Goal: Transaction & Acquisition: Purchase product/service

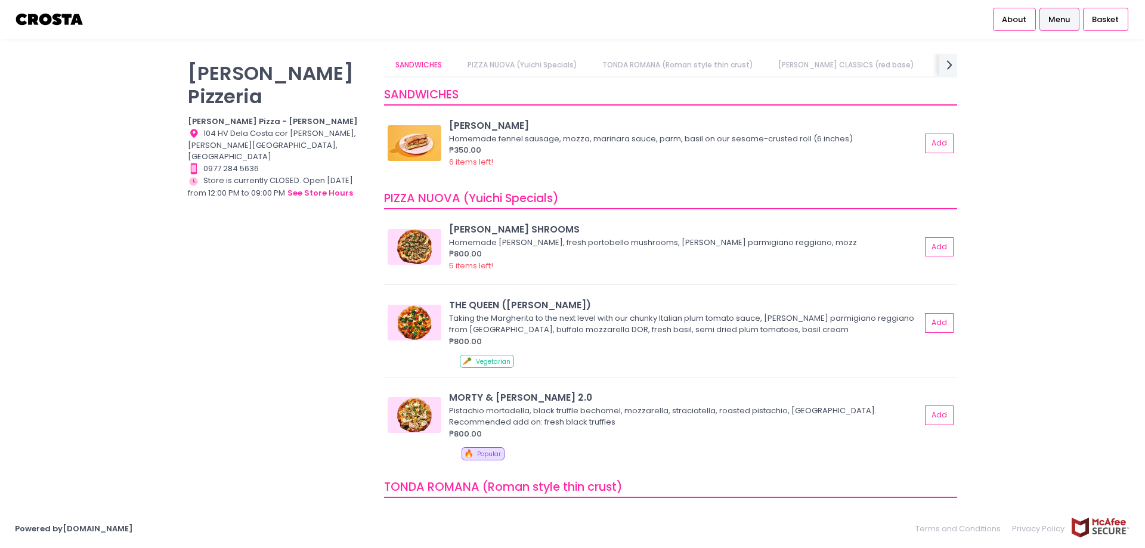
click at [262, 89] on div "Crosta Pizzeria Crosta Pizza - Salcedo Location Created with Sketch. 104 HV Del…" at bounding box center [279, 268] width 196 height 429
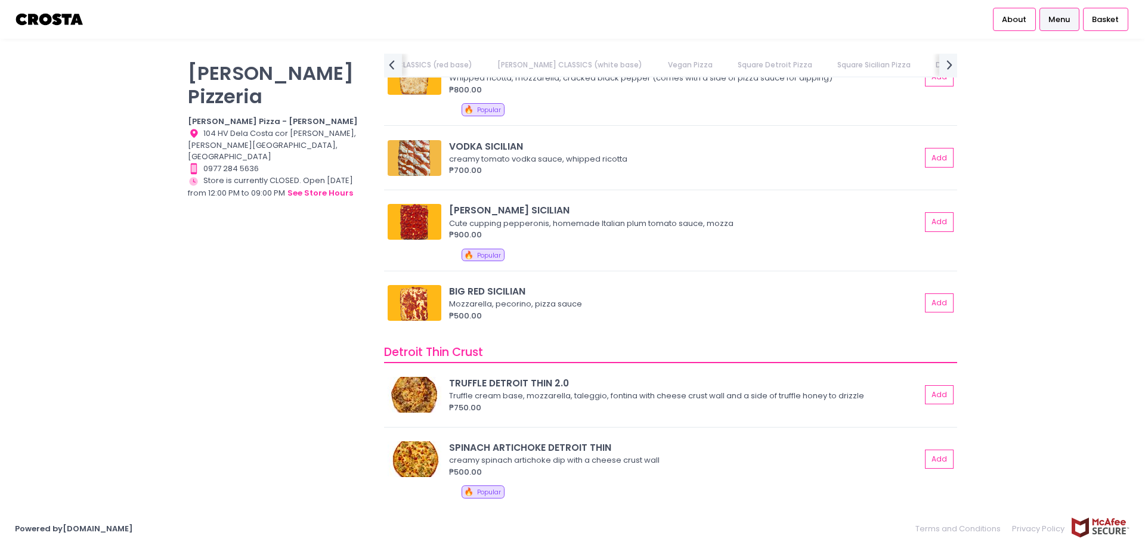
scroll to position [0, 516]
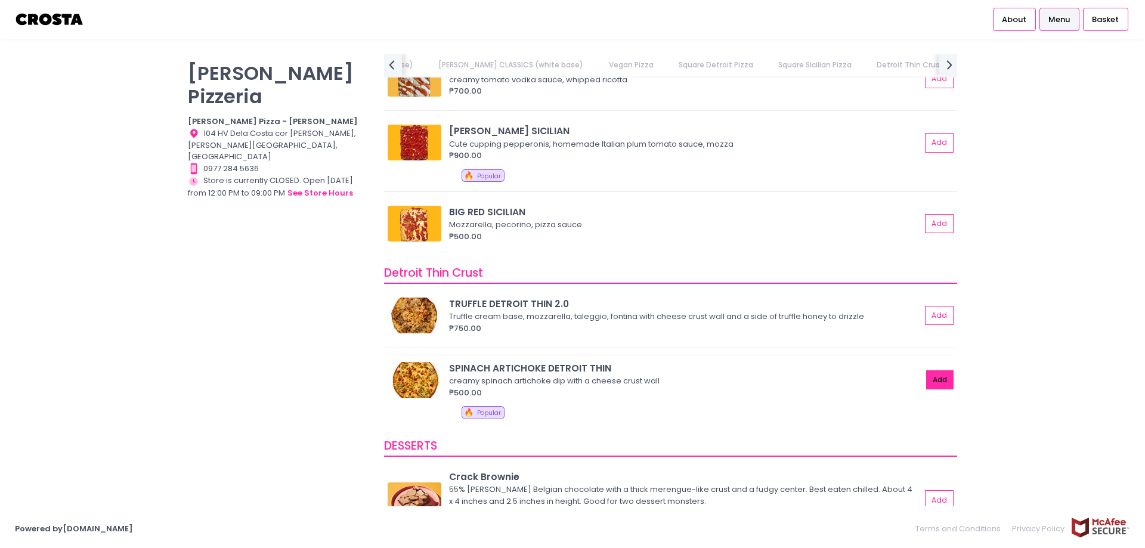
click at [927, 383] on button "Add" at bounding box center [939, 380] width 27 height 20
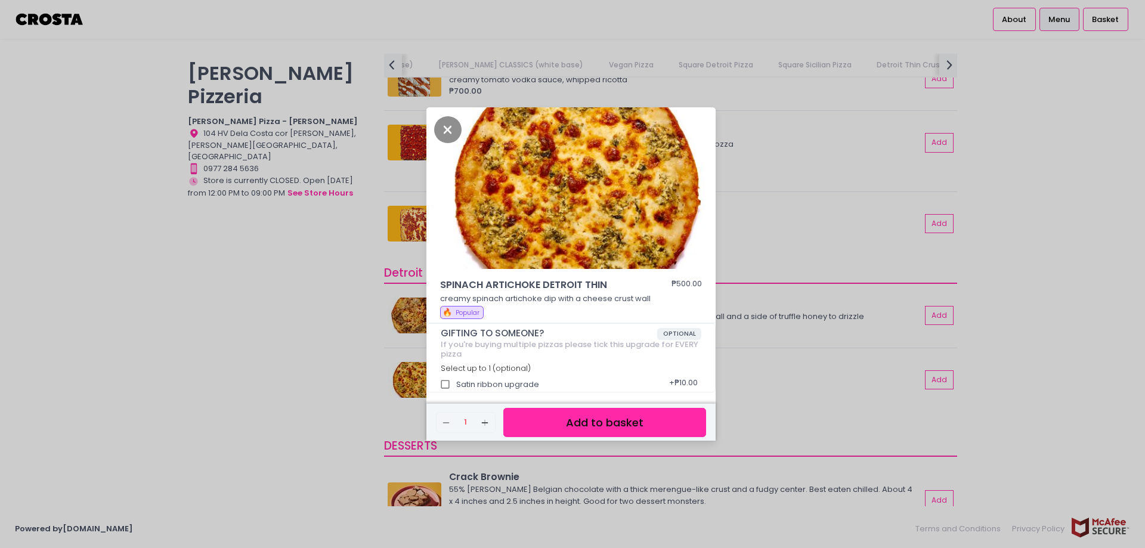
scroll to position [4, 0]
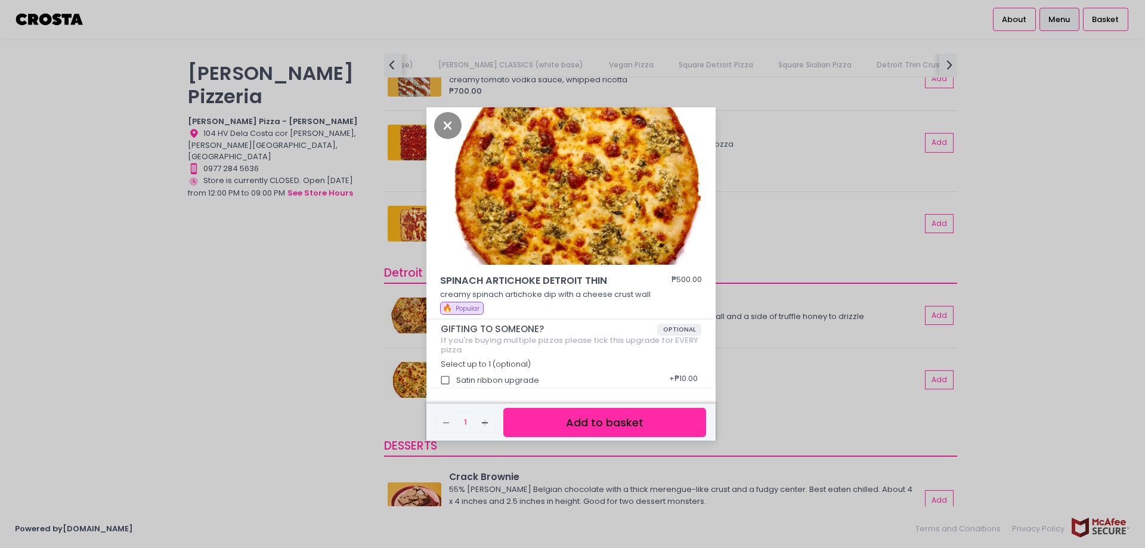
click at [583, 414] on button "Add to basket" at bounding box center [604, 422] width 203 height 29
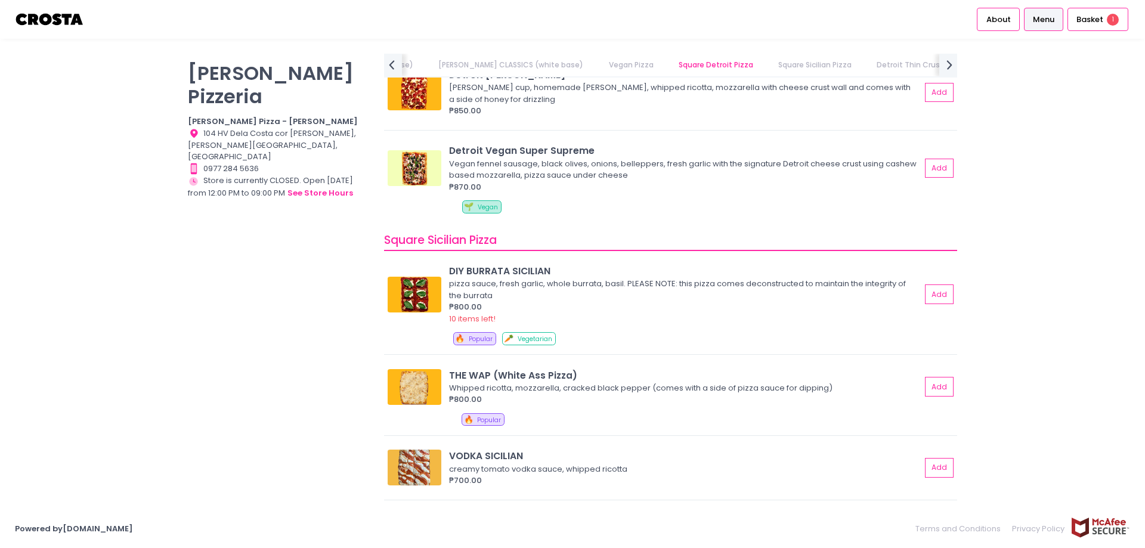
scroll to position [1550, 0]
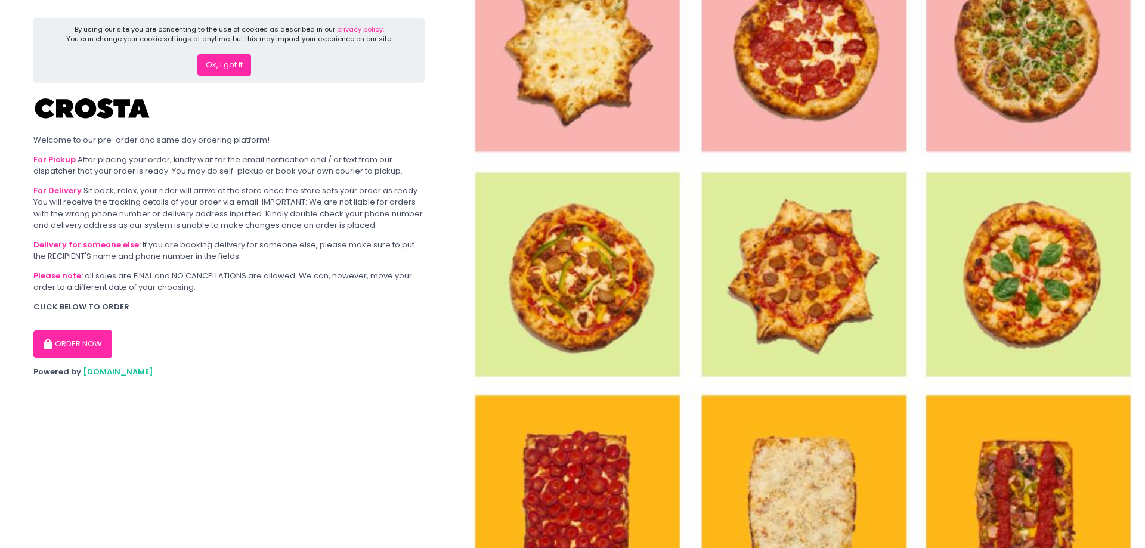
click at [69, 352] on button "ORDER NOW" at bounding box center [72, 344] width 79 height 29
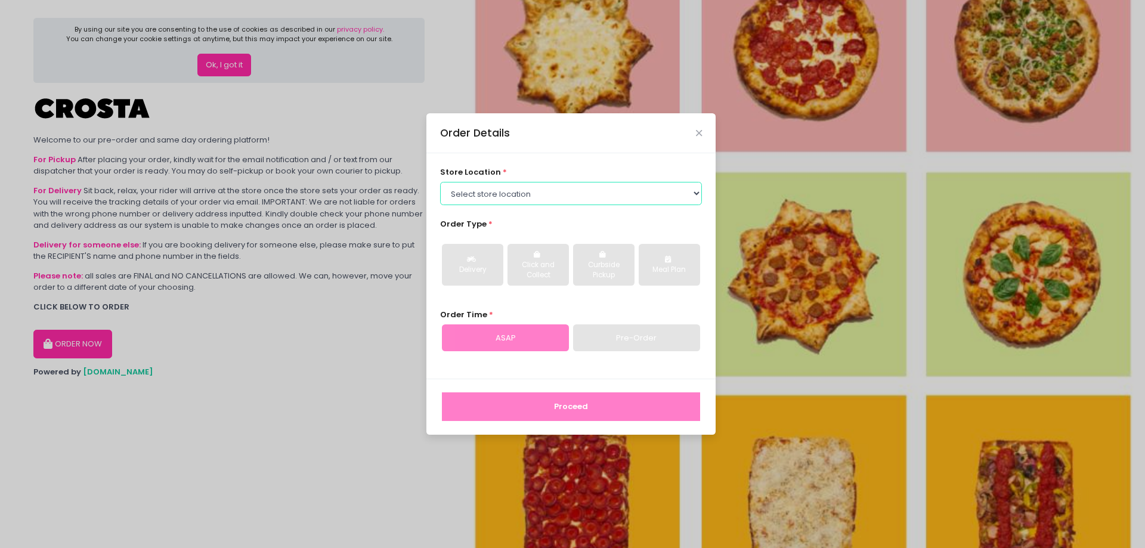
click at [573, 188] on select "Select store location [PERSON_NAME] Pizza - [PERSON_NAME] Pizza - [GEOGRAPHIC_D…" at bounding box center [571, 193] width 262 height 23
select select "65090bae48156caed44a5eb4"
click at [440, 182] on select "Select store location [PERSON_NAME] Pizza - [PERSON_NAME] Pizza - [GEOGRAPHIC_D…" at bounding box center [571, 193] width 262 height 23
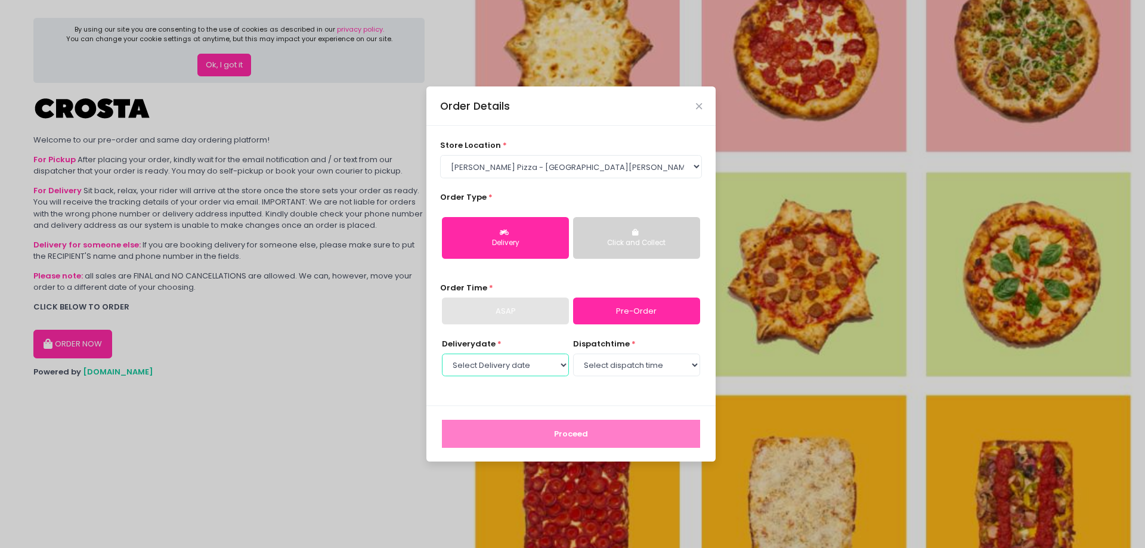
click at [537, 362] on select "Select Delivery date [DATE] [DATE] [DATE] [DATE] [DATE] [DATE]" at bounding box center [505, 365] width 127 height 23
select select "[DATE]"
click at [442, 354] on select "Select Delivery date [DATE] [DATE] [DATE] [DATE] [DATE] [DATE]" at bounding box center [505, 365] width 127 height 23
click at [602, 363] on select "Select dispatch time 12:00 PM - 12:30 PM 12:30 PM - 01:00 PM 01:00 PM - 01:30 P…" at bounding box center [636, 365] width 127 height 23
select select "19:30"
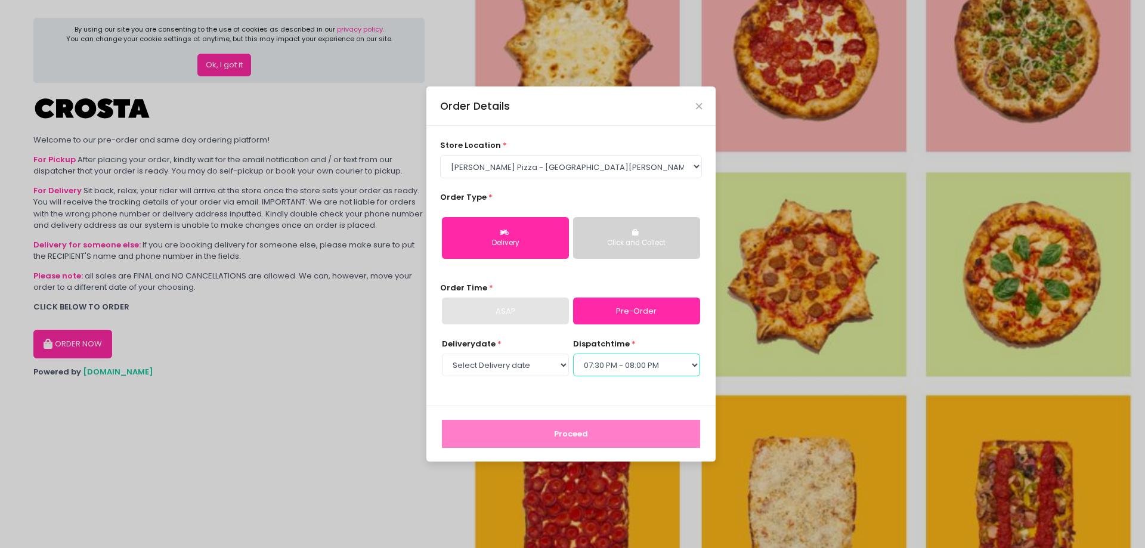
click at [573, 354] on select "Select dispatch time 12:00 PM - 12:30 PM 12:30 PM - 01:00 PM 01:00 PM - 01:30 P…" at bounding box center [636, 365] width 127 height 23
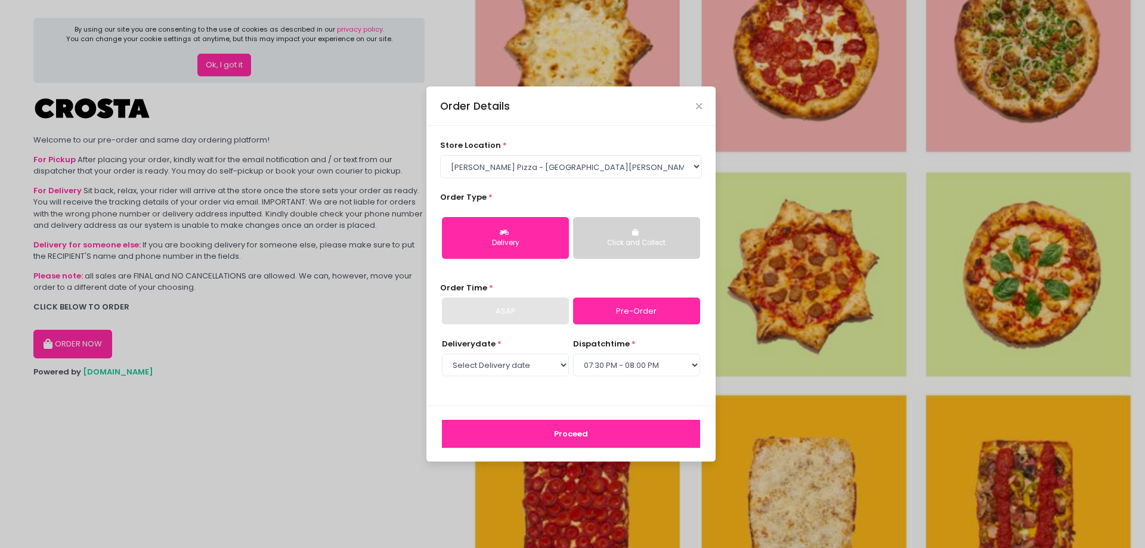
click at [599, 435] on button "Proceed" at bounding box center [571, 434] width 258 height 29
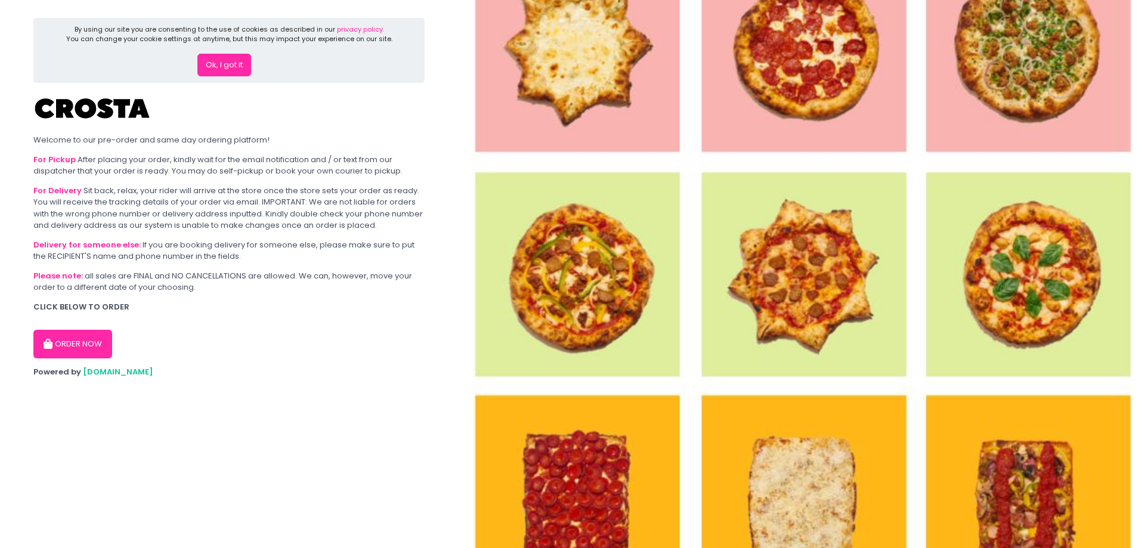
click at [83, 330] on button "ORDER NOW" at bounding box center [72, 344] width 79 height 29
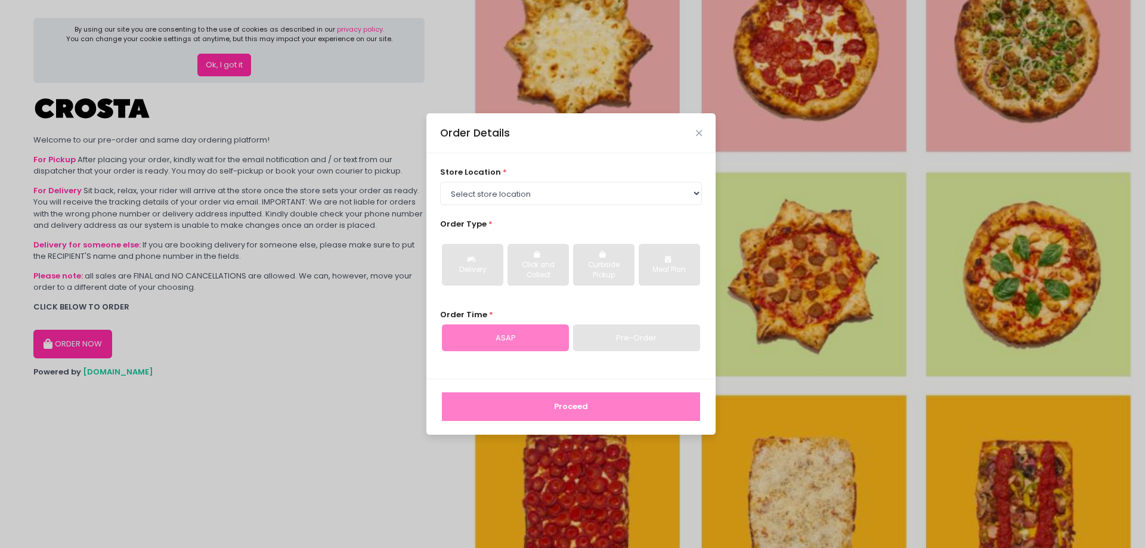
drag, startPoint x: 614, startPoint y: 175, endPoint x: 599, endPoint y: 207, distance: 34.9
click at [614, 176] on div "store location * Select store location Crosta Pizza - Salcedo Crosta Pizza - Sa…" at bounding box center [571, 185] width 262 height 38
click at [599, 207] on div "store location * Select store location Crosta Pizza - Salcedo Crosta Pizza - Sa…" at bounding box center [570, 265] width 289 height 225
click at [603, 199] on select "Select store location [PERSON_NAME] Pizza - [PERSON_NAME] Pizza - [GEOGRAPHIC_D…" at bounding box center [571, 193] width 262 height 23
select select "5fabb2e53664a8677beaeb89"
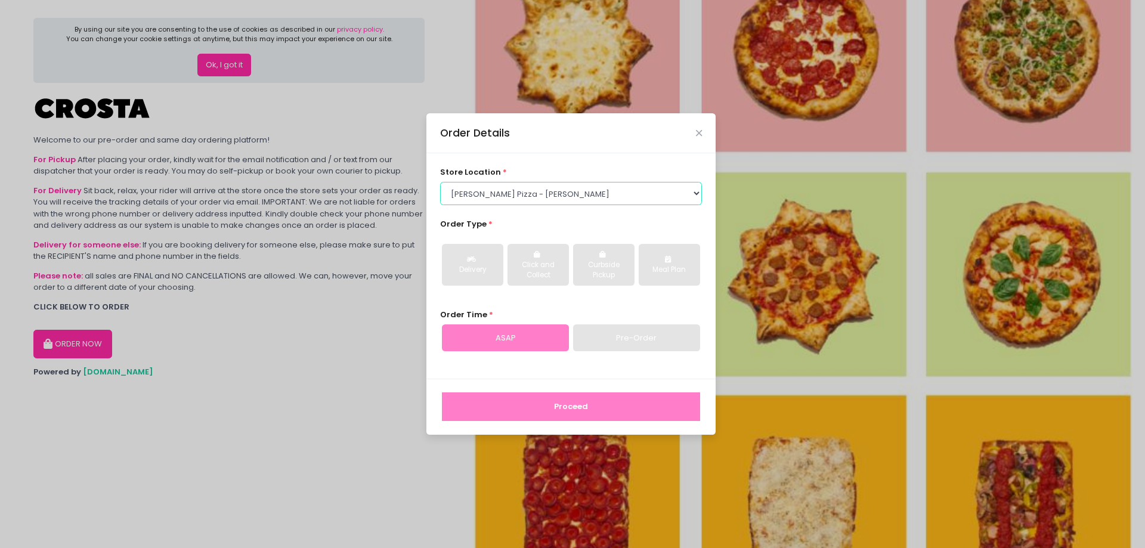
click at [440, 182] on select "Select store location [PERSON_NAME] Pizza - [PERSON_NAME] Pizza - [GEOGRAPHIC_D…" at bounding box center [571, 193] width 262 height 23
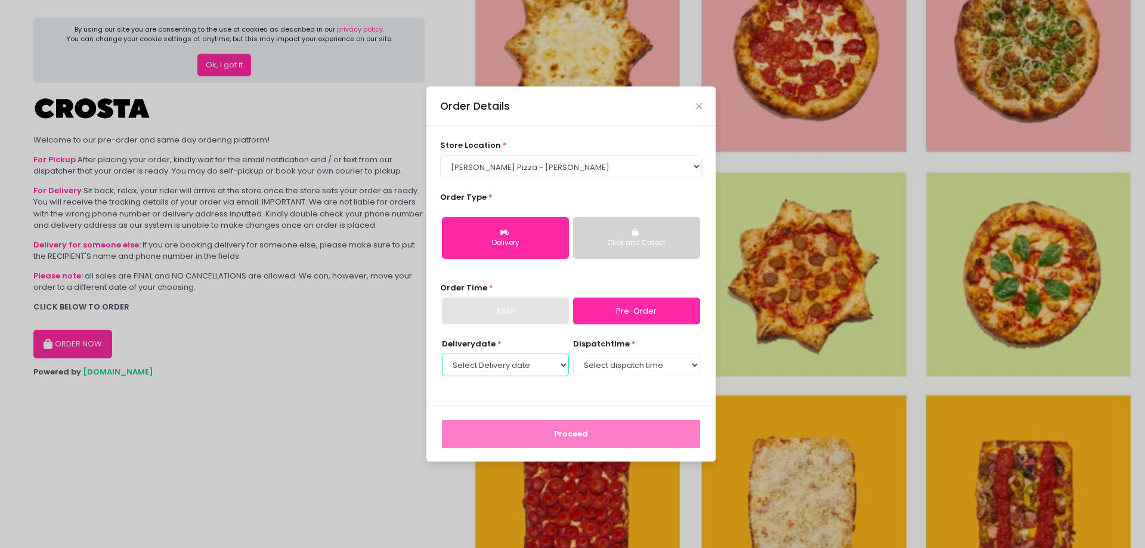
click at [517, 362] on select "Select Delivery date Tuesday, Sep 2nd Wednesday, Sep 3rd Thursday, Sep 4th" at bounding box center [505, 365] width 127 height 23
select select "[DATE]"
click at [442, 354] on select "Select Delivery date Tuesday, Sep 2nd Wednesday, Sep 3rd Thursday, Sep 4th" at bounding box center [505, 365] width 127 height 23
click at [613, 368] on select "Select dispatch time 12:00 PM - 12:30 PM 12:30 PM - 01:00 PM 01:00 PM - 01:30 P…" at bounding box center [636, 365] width 127 height 23
select select "19:30"
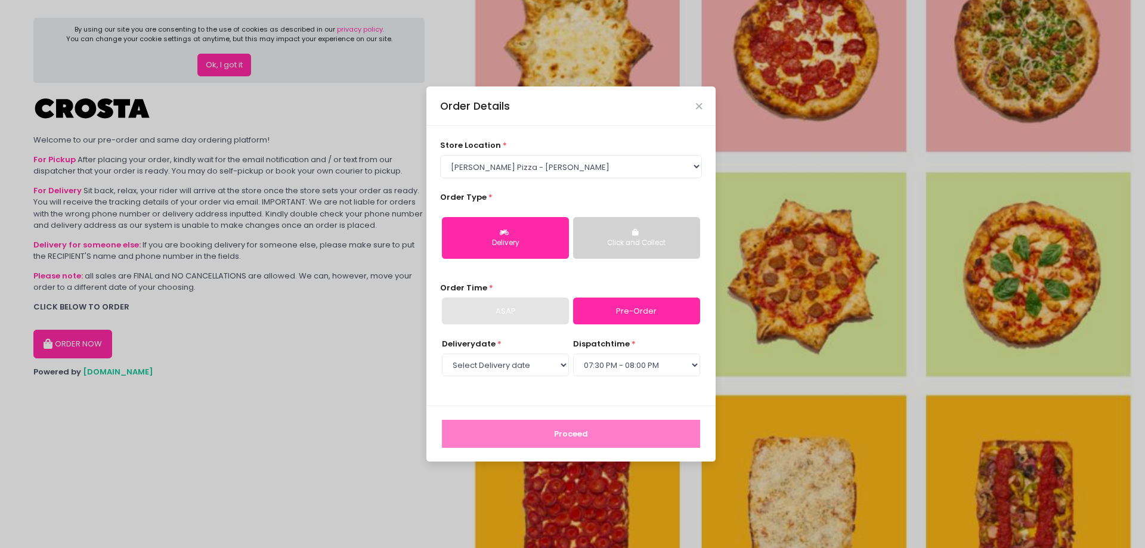
click at [573, 354] on select "Select dispatch time 12:00 PM - 12:30 PM 12:30 PM - 01:00 PM 01:00 PM - 01:30 P…" at bounding box center [636, 365] width 127 height 23
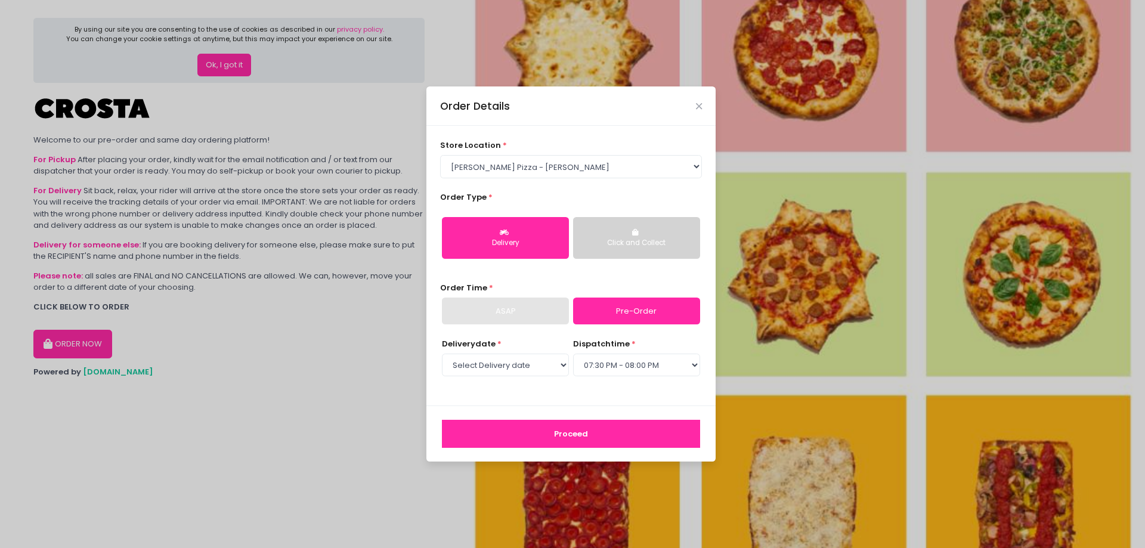
click at [600, 435] on button "Proceed" at bounding box center [571, 434] width 258 height 29
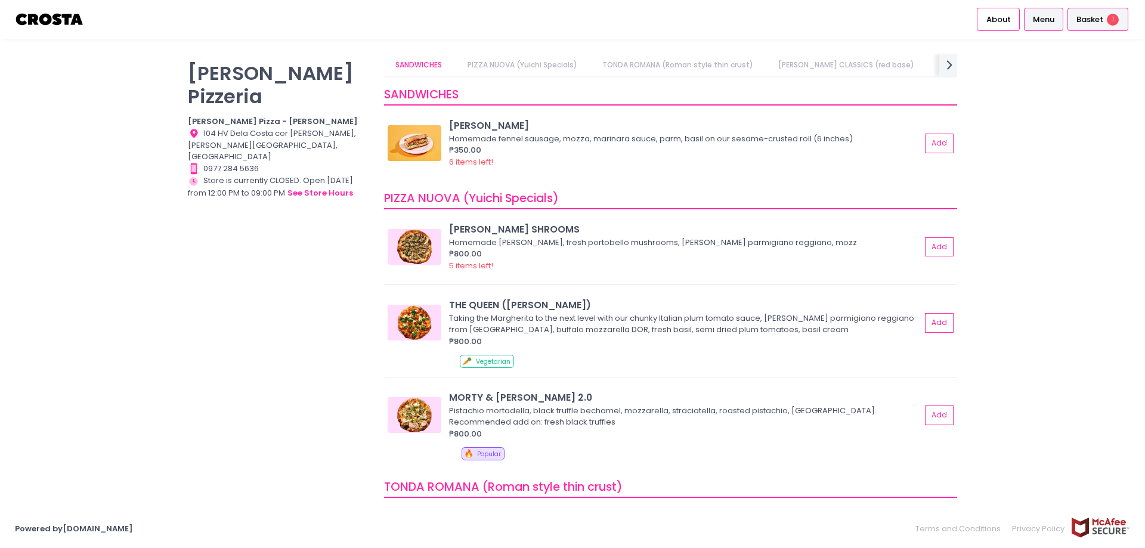
click at [1090, 18] on span "Basket" at bounding box center [1089, 20] width 27 height 12
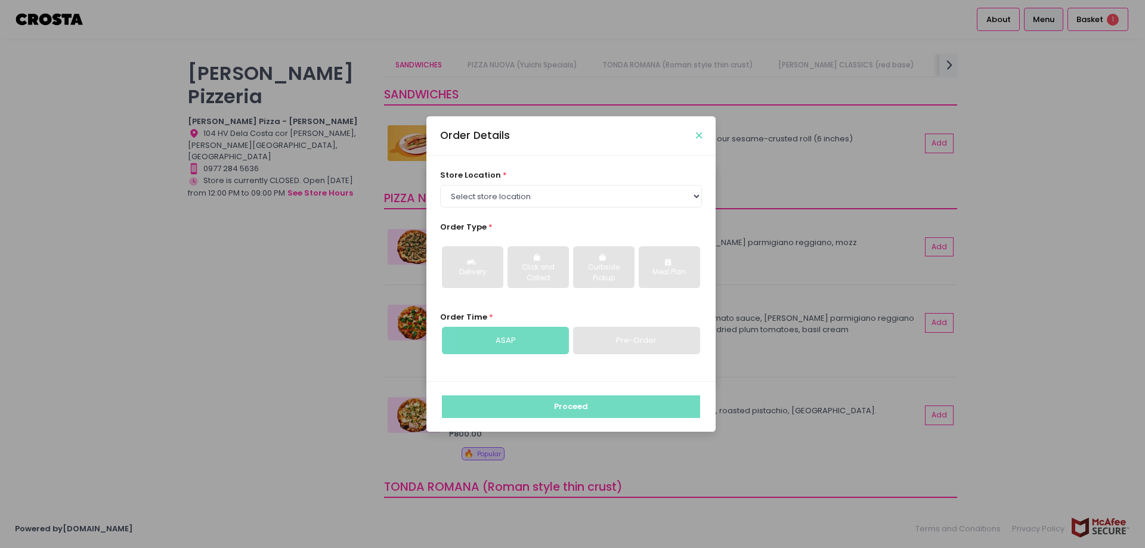
click at [698, 134] on icon "Close" at bounding box center [699, 135] width 6 height 9
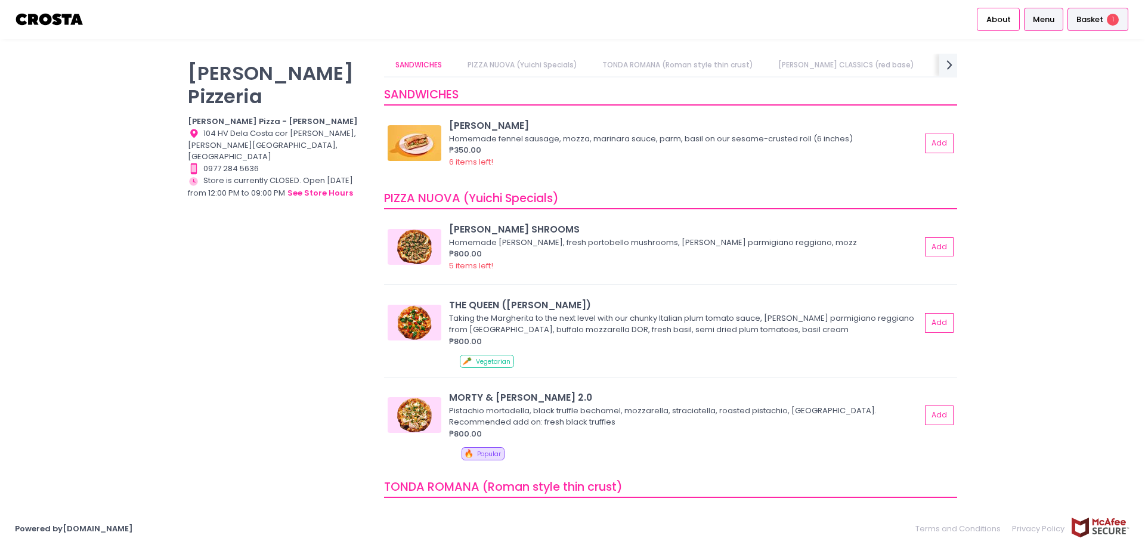
click at [1087, 21] on span "Basket" at bounding box center [1089, 20] width 27 height 12
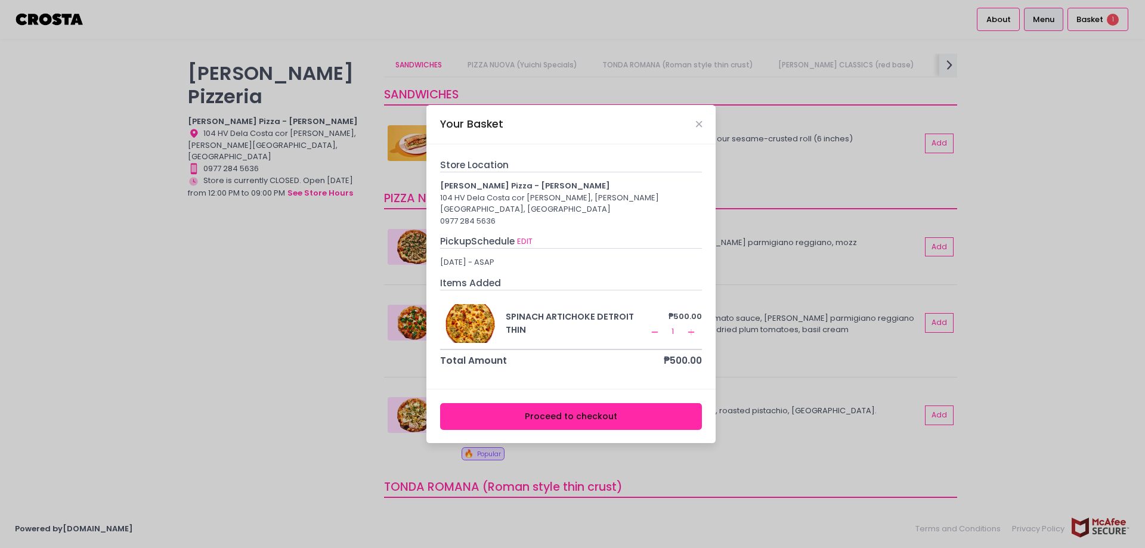
click at [572, 416] on button "Proceed to checkout" at bounding box center [571, 416] width 262 height 27
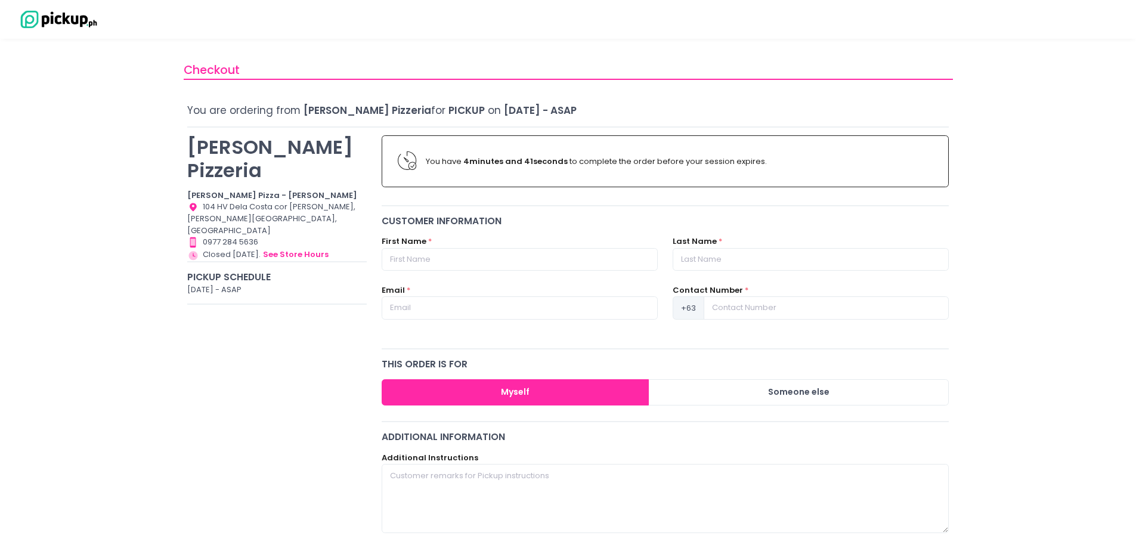
click at [552, 389] on button "Myself" at bounding box center [516, 392] width 268 height 27
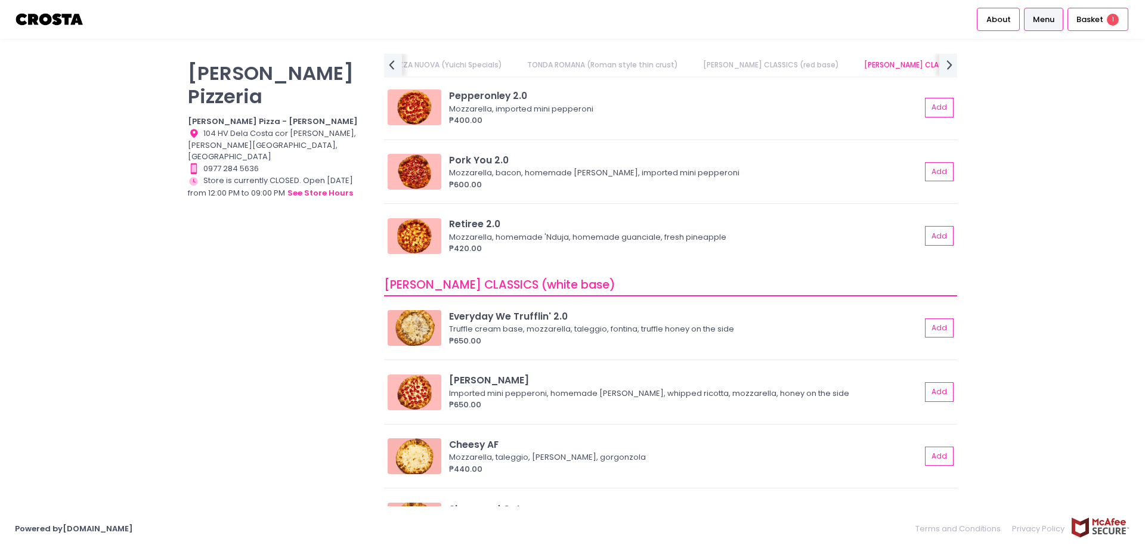
scroll to position [596, 0]
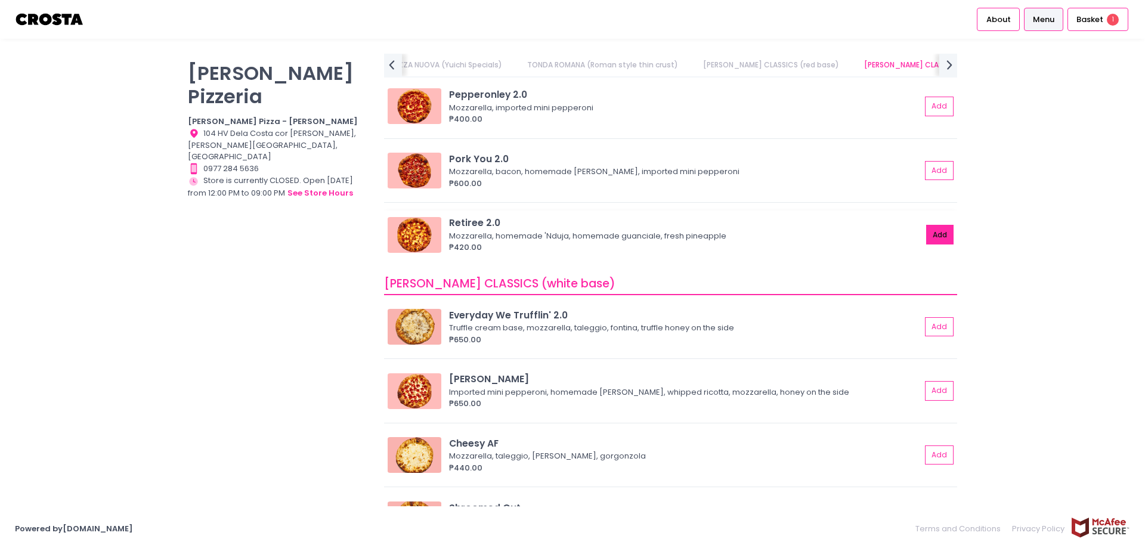
click at [933, 235] on button "Add" at bounding box center [939, 235] width 27 height 20
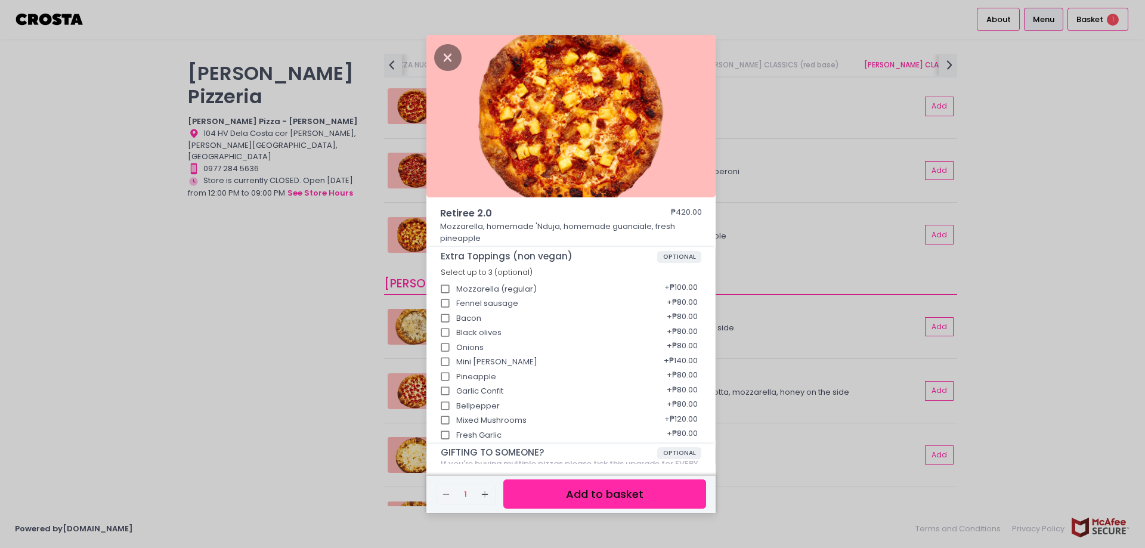
click at [448, 302] on input "Fennel sausage" at bounding box center [445, 303] width 23 height 23
checkbox input "true"
click at [607, 497] on button "Add to basket" at bounding box center [604, 493] width 203 height 29
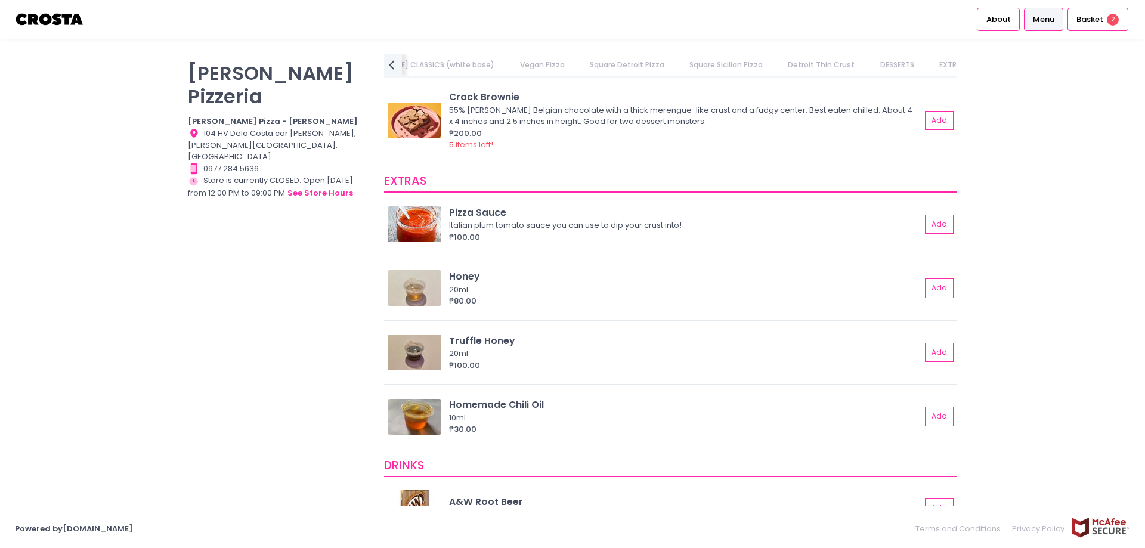
scroll to position [2392, 0]
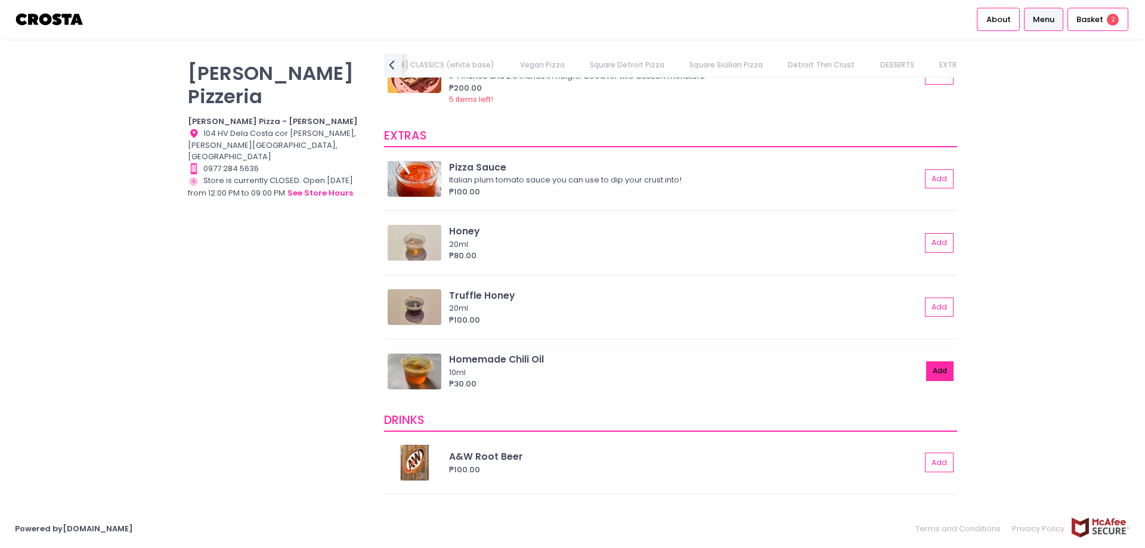
click at [928, 368] on button "Add" at bounding box center [939, 371] width 27 height 20
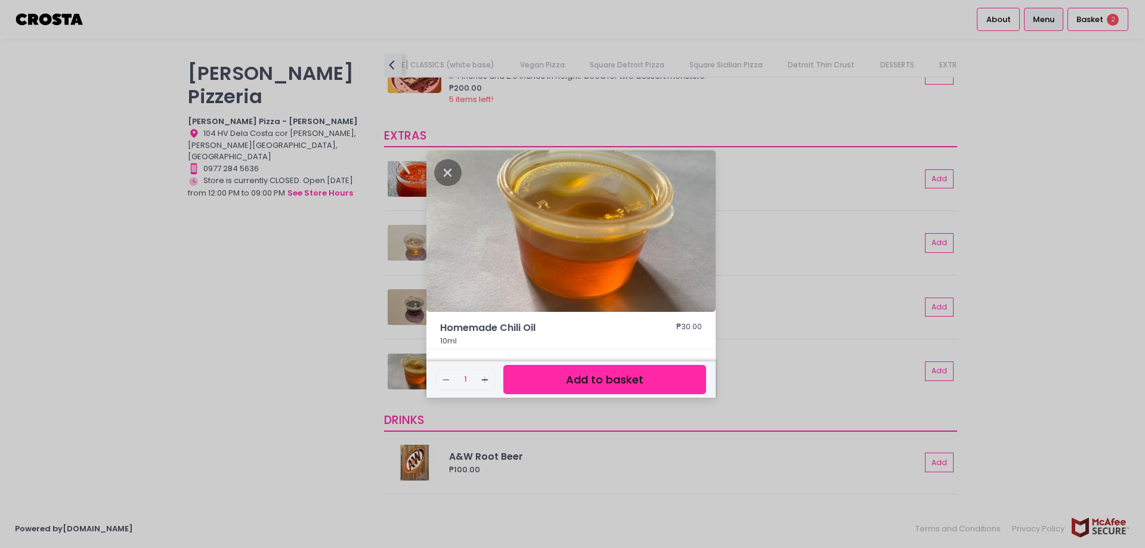
click at [629, 372] on button "Add to basket" at bounding box center [604, 379] width 203 height 29
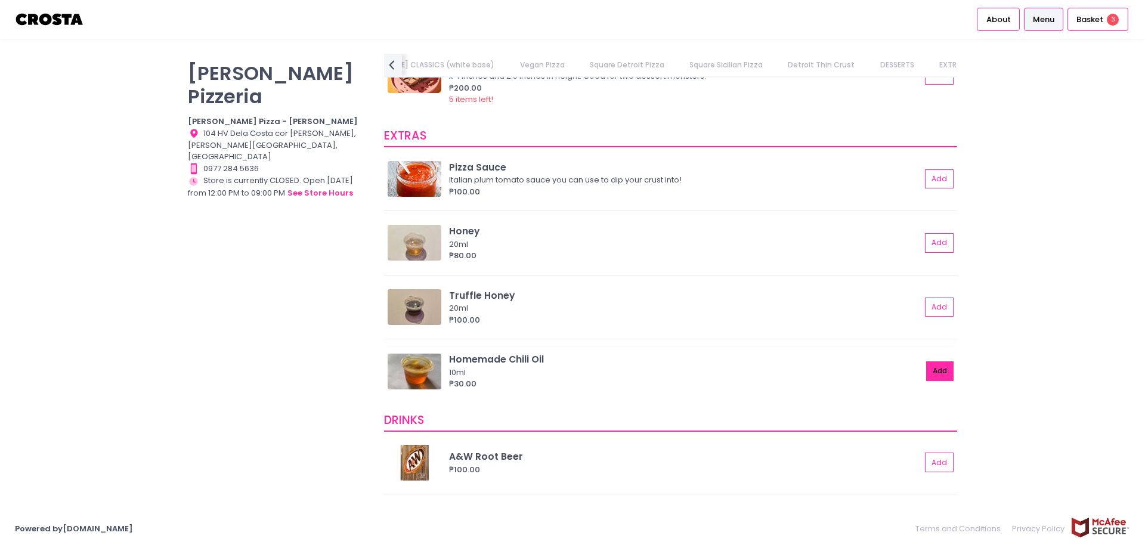
click at [937, 371] on button "Add" at bounding box center [939, 371] width 27 height 20
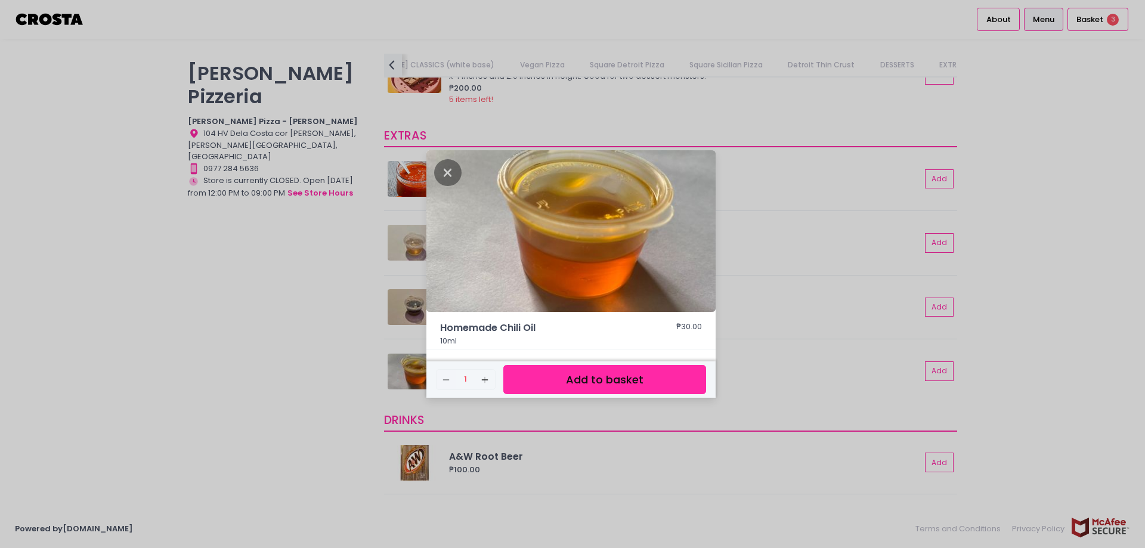
click at [676, 374] on button "Add to basket" at bounding box center [604, 379] width 203 height 29
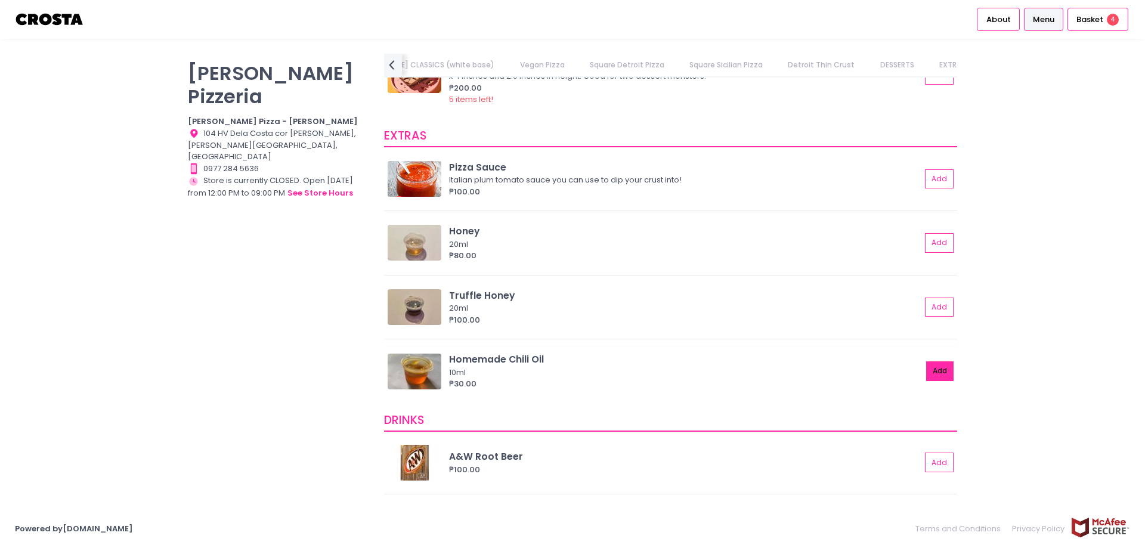
click at [935, 370] on button "Add" at bounding box center [939, 371] width 27 height 20
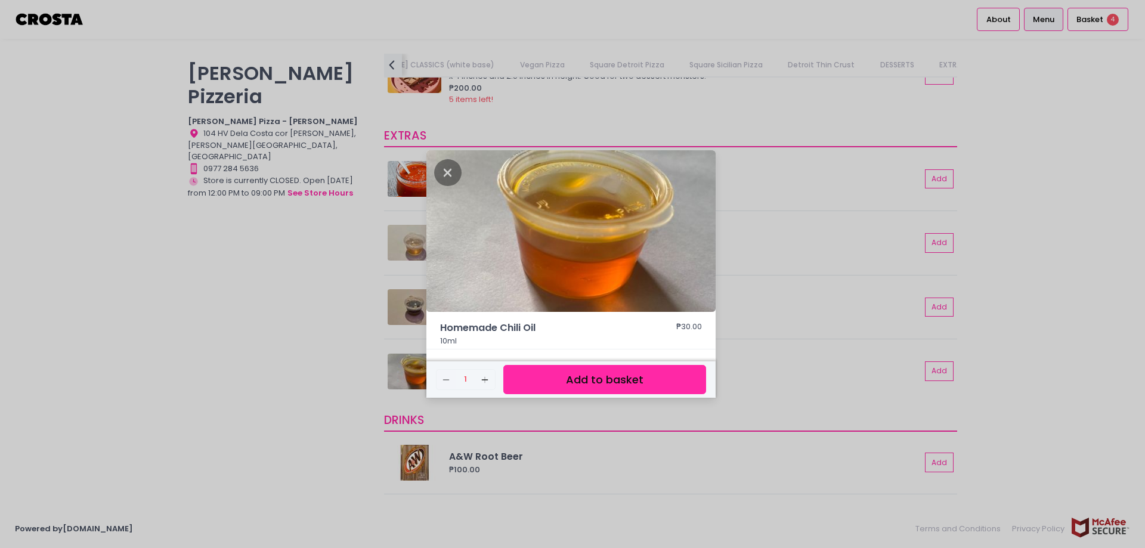
click at [678, 371] on button "Add to basket" at bounding box center [604, 379] width 203 height 29
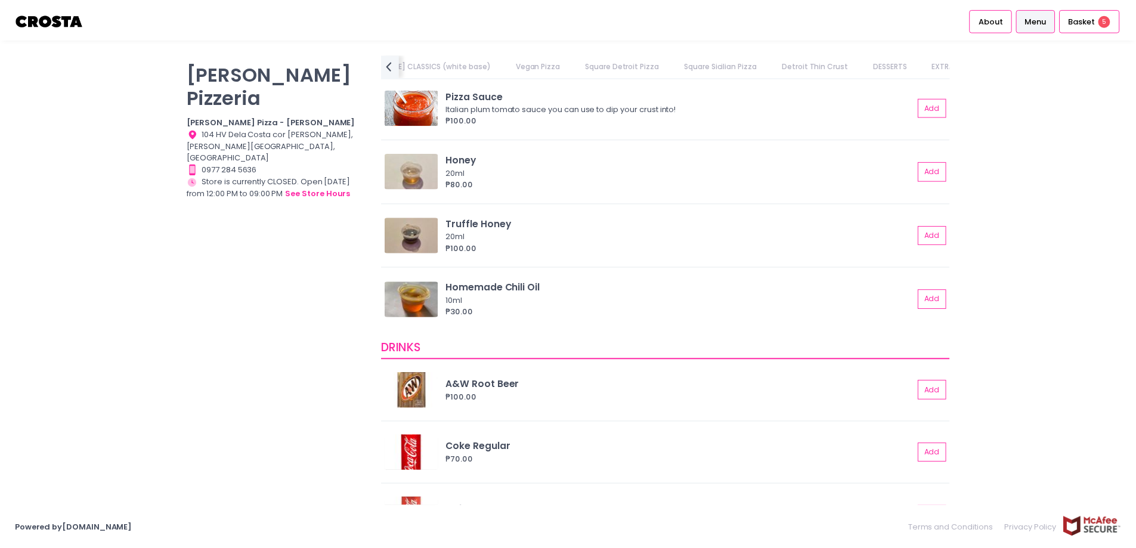
scroll to position [2571, 0]
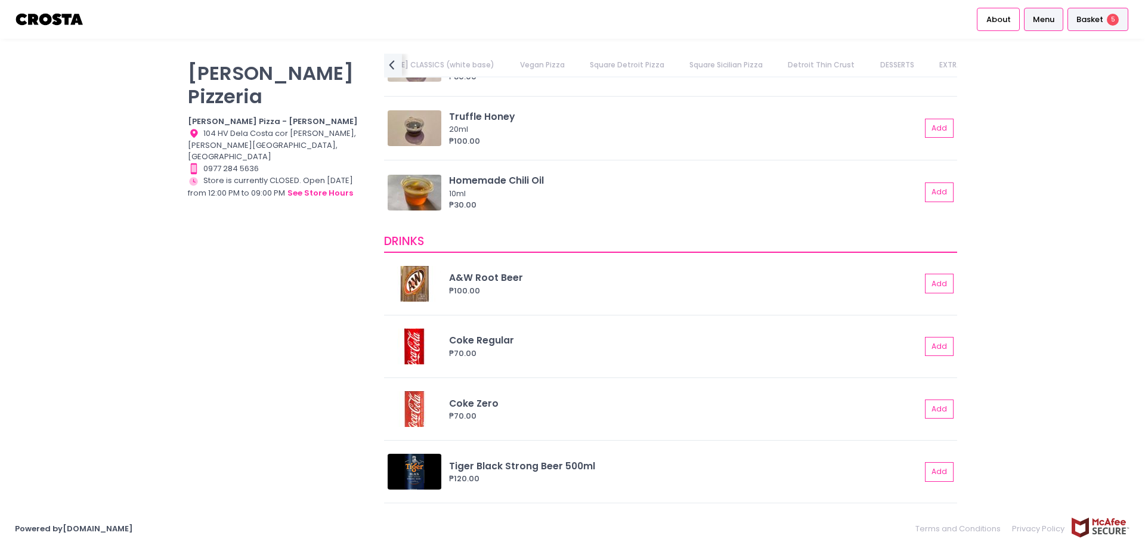
click at [1096, 14] on span "Basket" at bounding box center [1089, 20] width 27 height 12
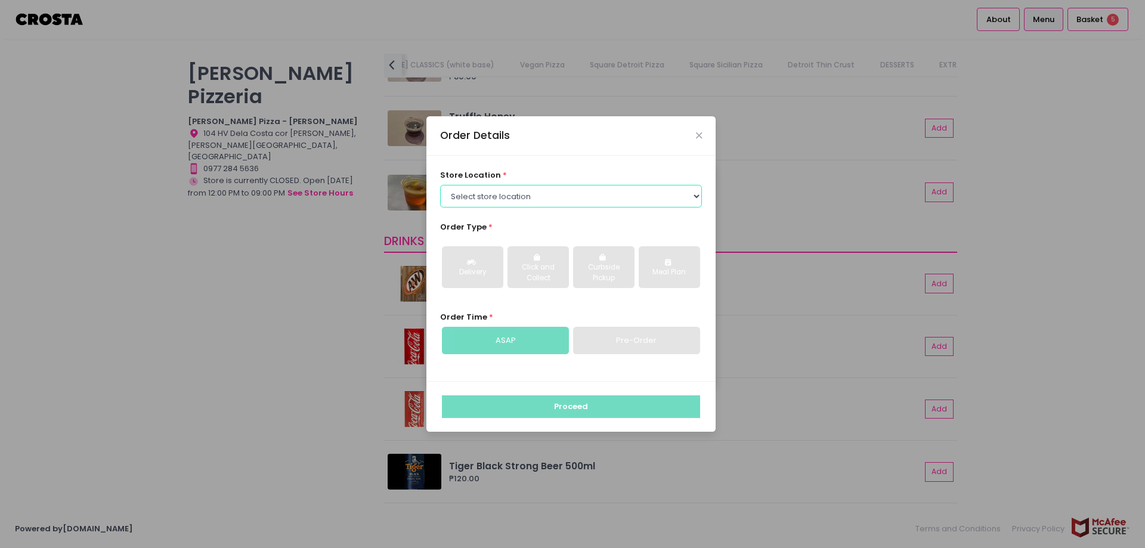
click at [543, 200] on select "Select store location Crosta Pizza - Salcedo Crosta Pizza - San Juan" at bounding box center [571, 196] width 262 height 23
select select "5fabb2e53664a8677beaeb89"
click at [440, 185] on select "Select store location Crosta Pizza - Salcedo Crosta Pizza - San Juan" at bounding box center [571, 196] width 262 height 23
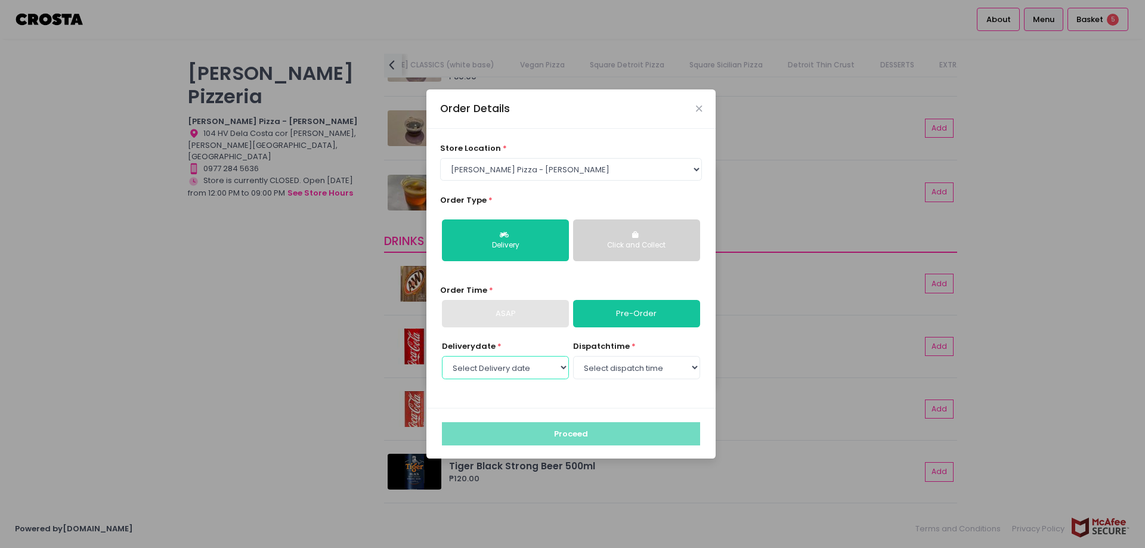
click at [547, 359] on select "Select Delivery date Tuesday, Sep 2nd Wednesday, Sep 3rd Thursday, Sep 4th" at bounding box center [505, 367] width 127 height 23
select select "2025-09-02"
click at [442, 356] on select "Select Delivery date Tuesday, Sep 2nd Wednesday, Sep 3rd Thursday, Sep 4th" at bounding box center [505, 367] width 127 height 23
select select "19:30"
click at [573, 356] on select "Select dispatch time 12:00 PM - 12:30 PM 12:30 PM - 01:00 PM 01:00 PM - 01:30 P…" at bounding box center [636, 367] width 127 height 23
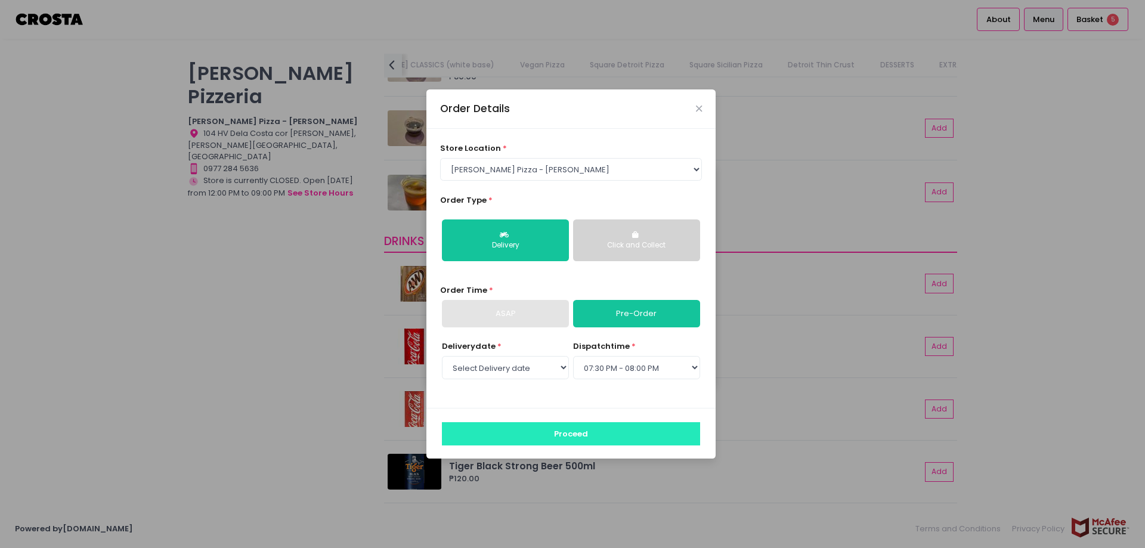
click at [602, 438] on button "Proceed" at bounding box center [571, 433] width 258 height 23
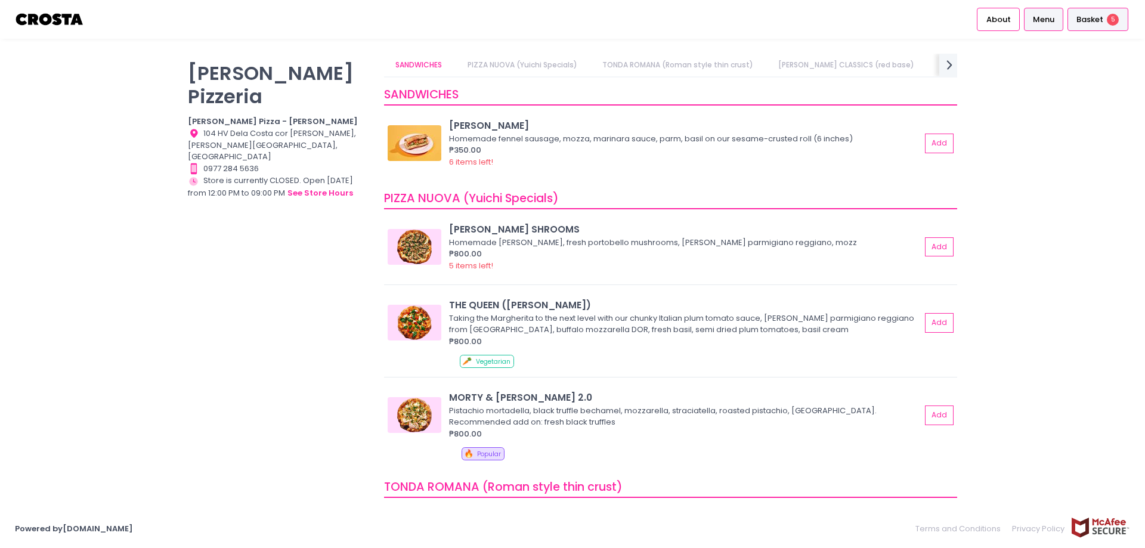
click at [1092, 19] on span "Basket" at bounding box center [1089, 20] width 27 height 12
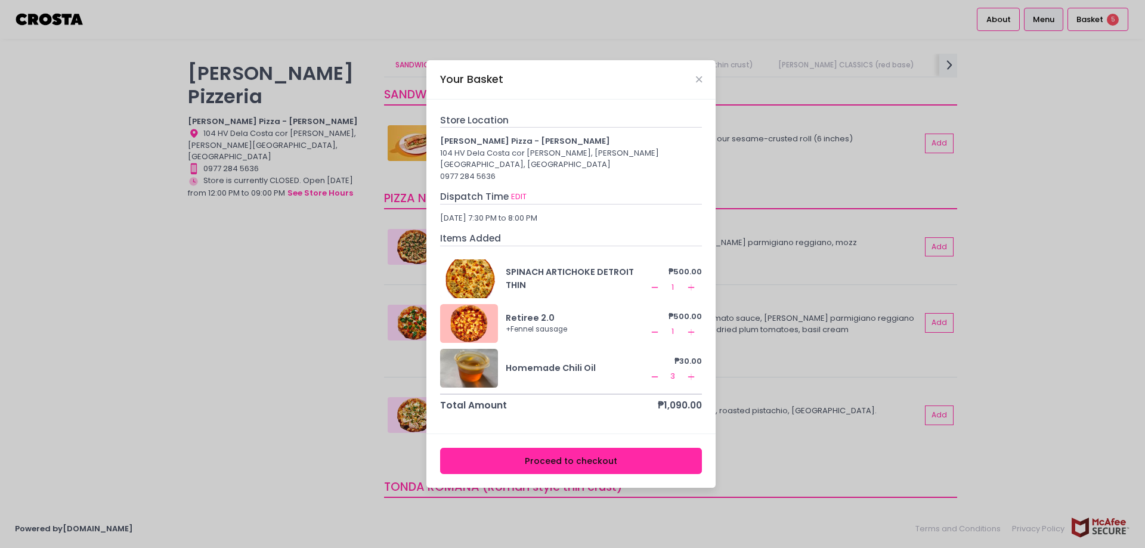
click at [609, 457] on button "Proceed to checkout" at bounding box center [571, 461] width 262 height 27
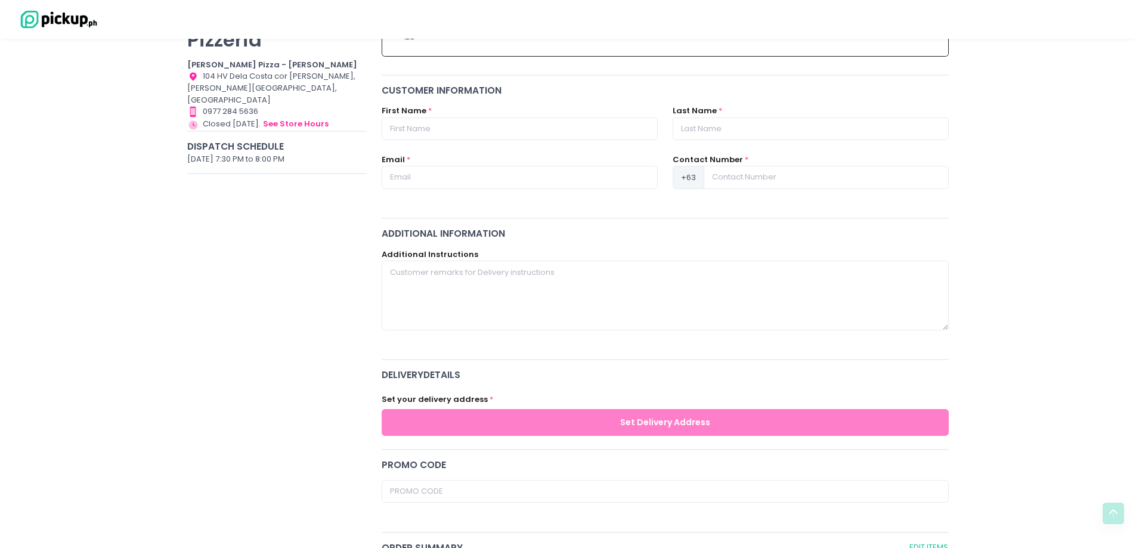
scroll to position [40, 0]
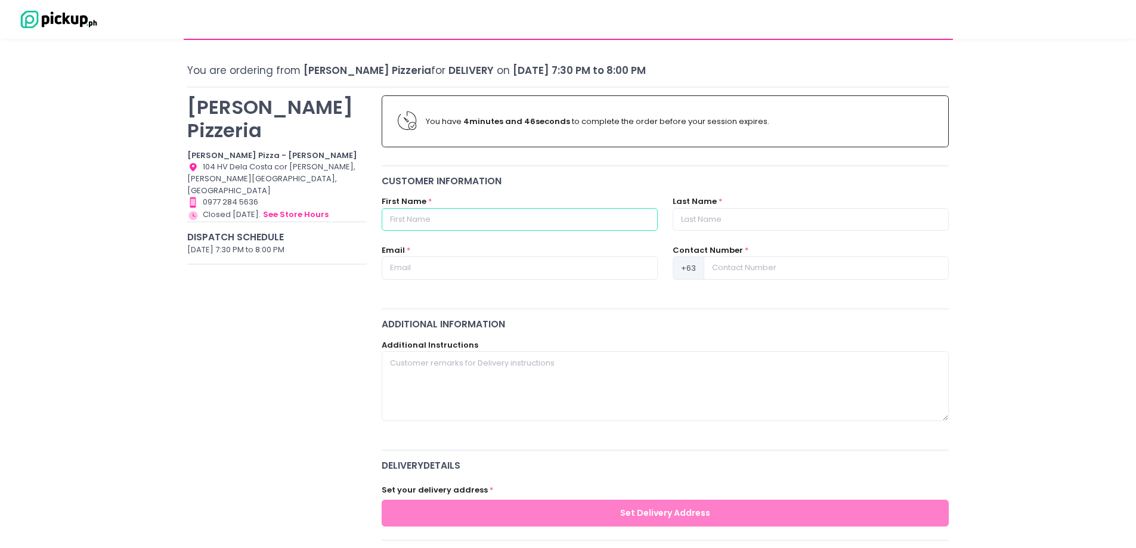
click at [490, 229] on input "text" at bounding box center [520, 219] width 276 height 23
type input "Maiko Jonash"
type input "Pedragosa"
type input "mikopedragosa29@gmail.com"
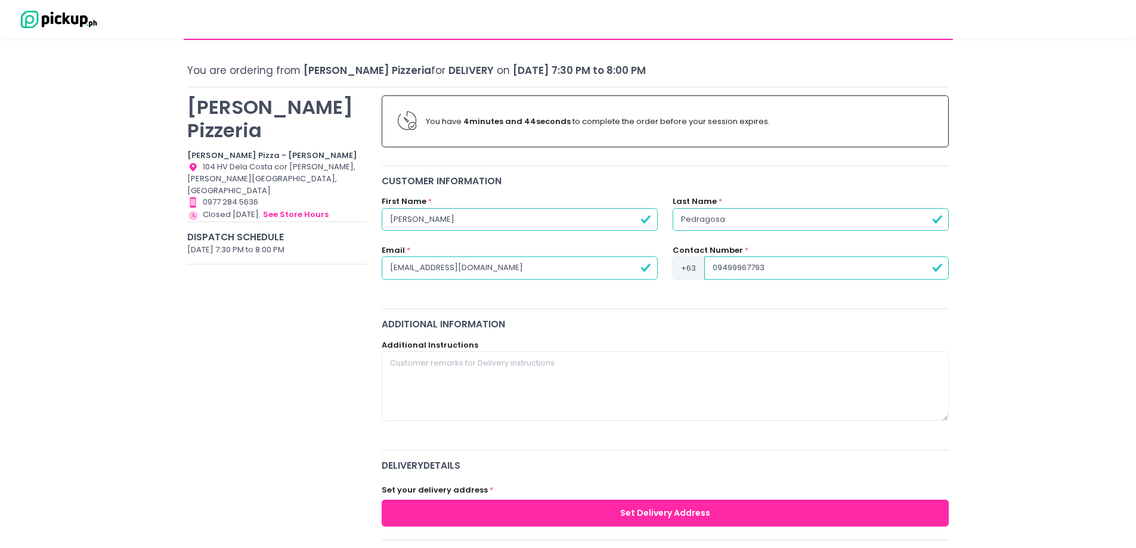
click at [716, 265] on input "09499967793" at bounding box center [826, 267] width 244 height 23
type input "9499967793"
click at [1040, 384] on div "Checkout You are ordering from Crosta Pizzeria for Delivery on September 2, 202…" at bounding box center [568, 552] width 1136 height 1077
click at [572, 386] on textarea at bounding box center [666, 385] width 568 height 69
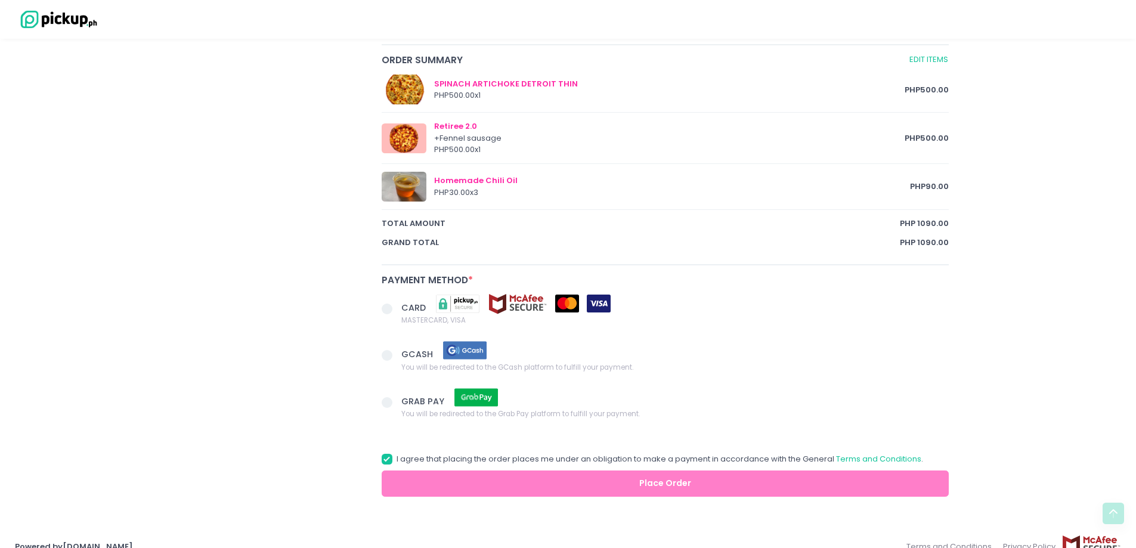
scroll to position [636, 0]
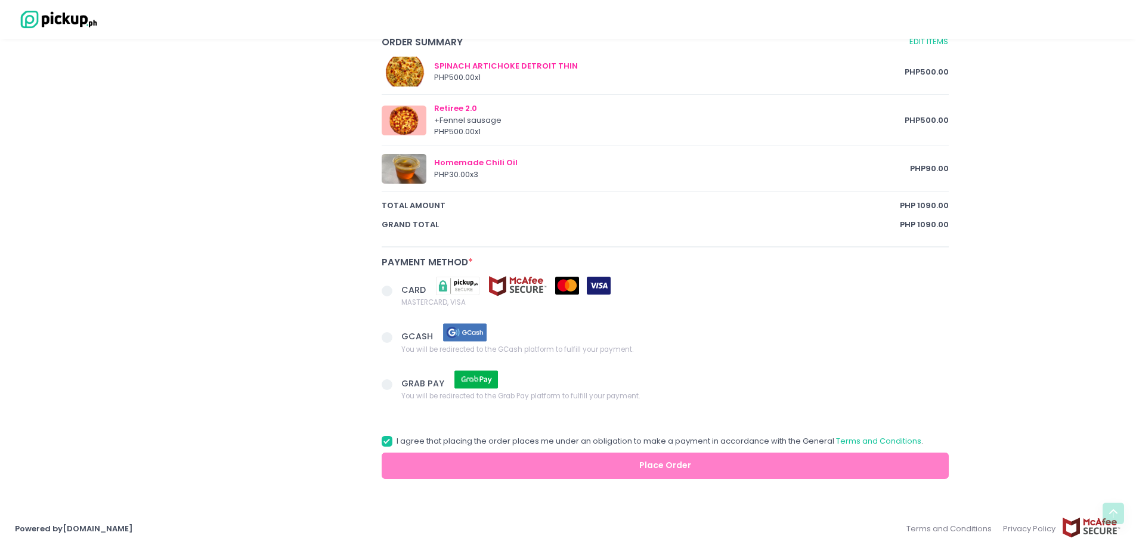
type textarea "Call me when delivery is out and nearby"
click at [387, 291] on span at bounding box center [387, 291] width 11 height 11
click at [396, 291] on input "CARD MASTERCARD, VISA" at bounding box center [400, 289] width 8 height 8
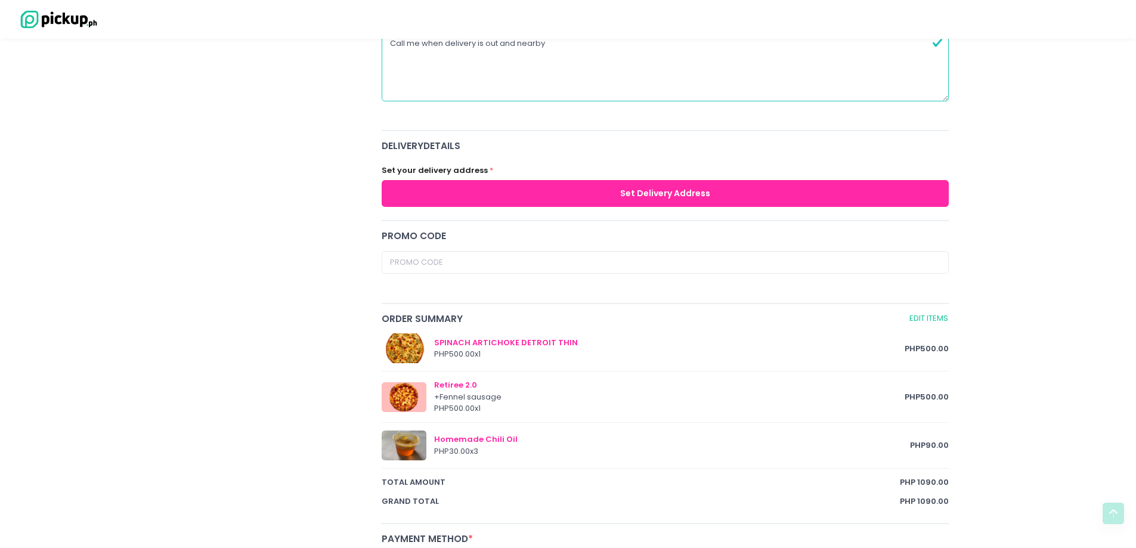
scroll to position [338, 0]
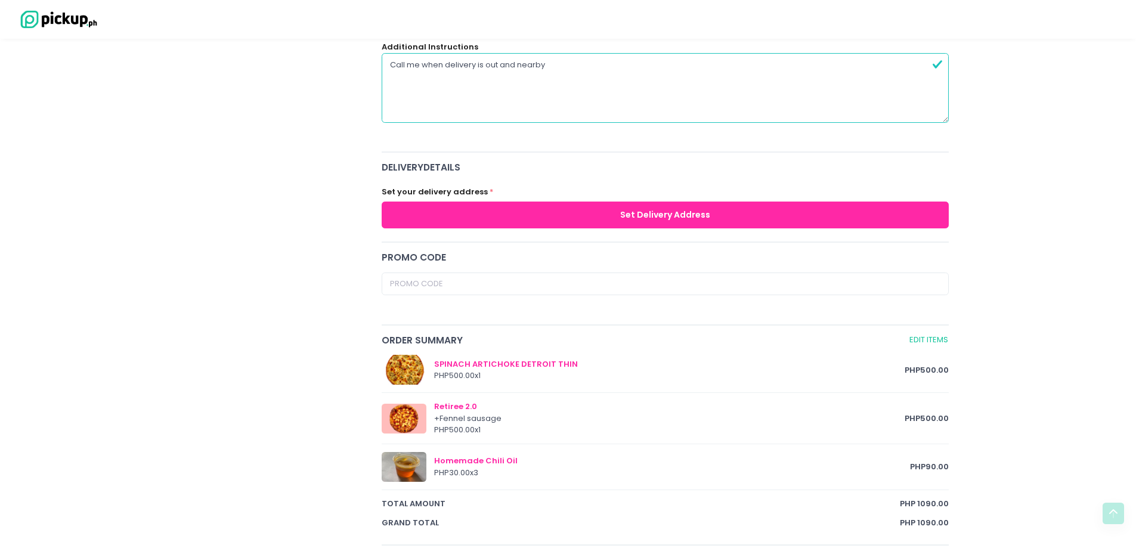
click at [578, 216] on button "Set Delivery Address" at bounding box center [666, 214] width 568 height 27
radio input "true"
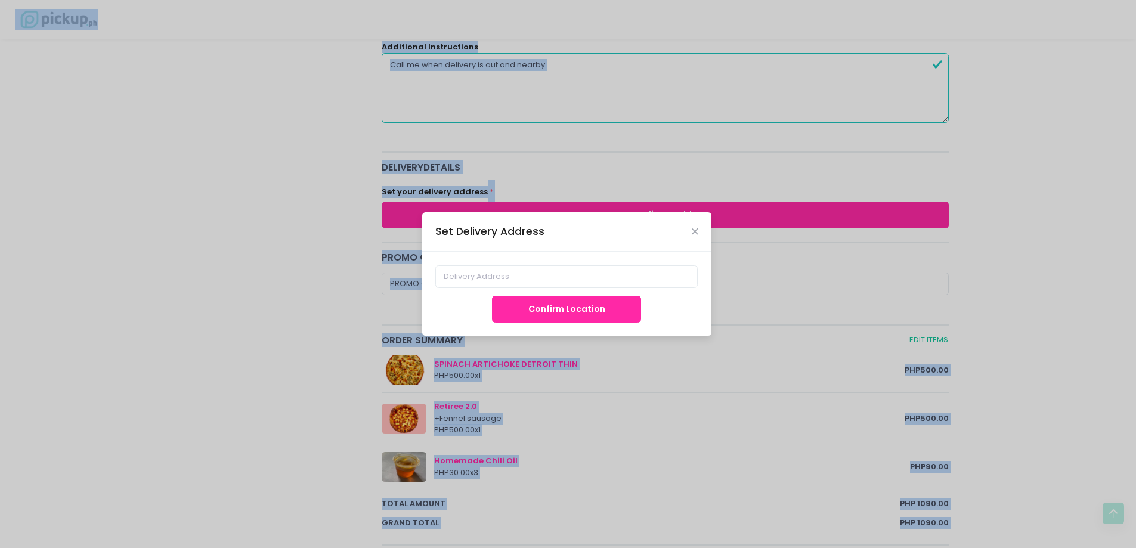
click at [578, 216] on div "Set Delivery Address" at bounding box center [566, 231] width 289 height 39
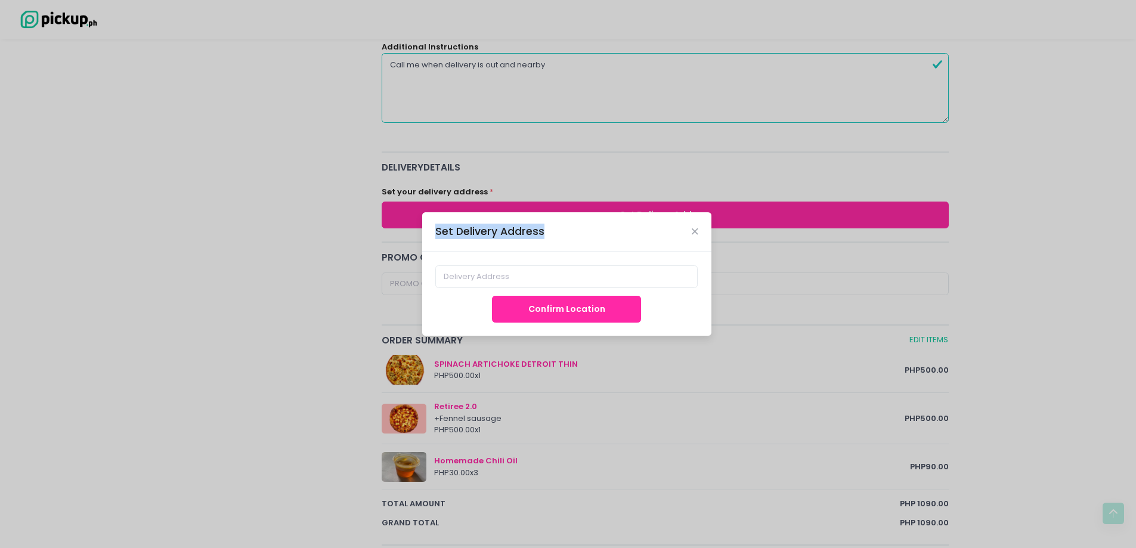
click at [578, 216] on div "Set Delivery Address" at bounding box center [566, 231] width 289 height 39
click at [548, 283] on input at bounding box center [566, 276] width 262 height 23
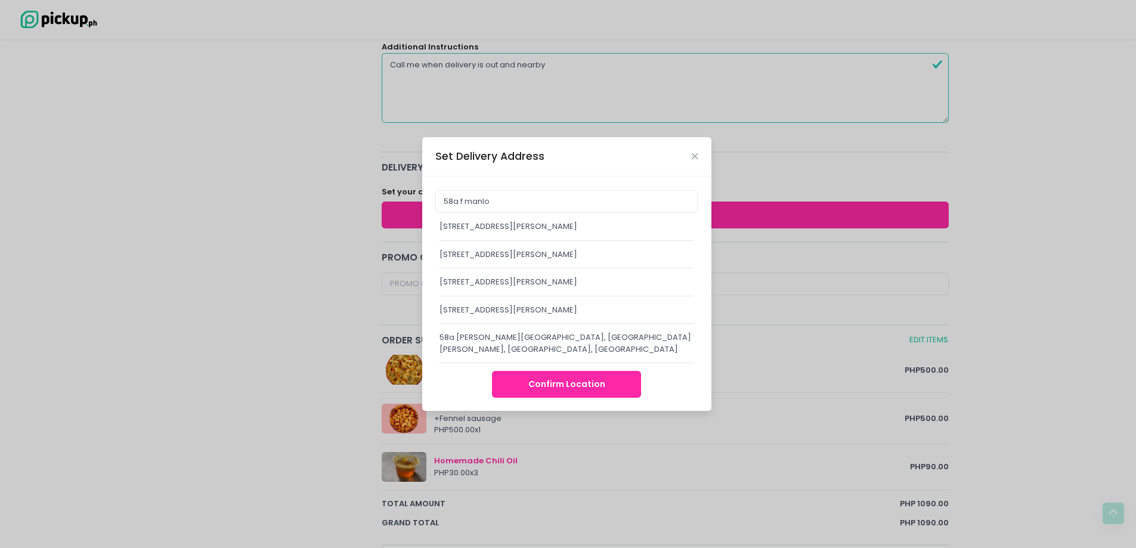
click at [557, 226] on div "58a F. Manalo, San Juan City, Metro Manila, Philippines" at bounding box center [566, 227] width 255 height 12
type input "58a F. Manalo, San Juan City, Metro Manila, Philippines"
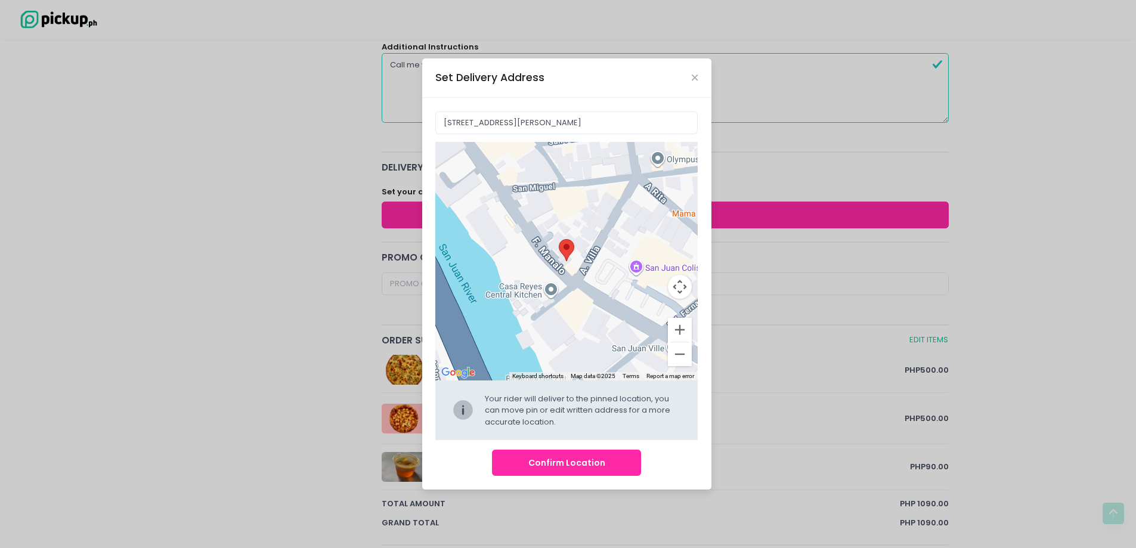
click at [547, 470] on button "Confirm Location" at bounding box center [566, 462] width 149 height 27
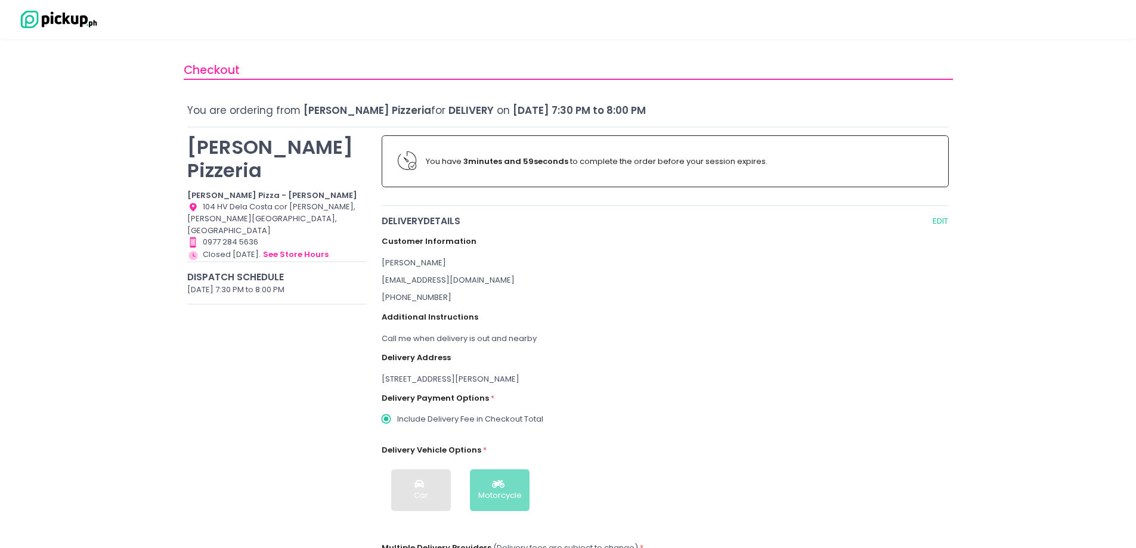
radio input "true"
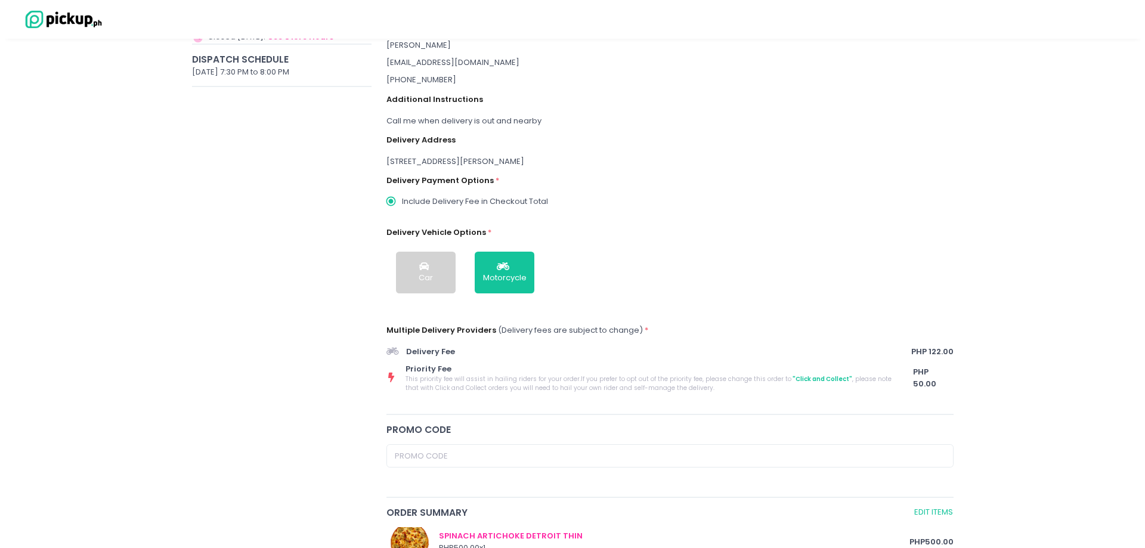
scroll to position [238, 0]
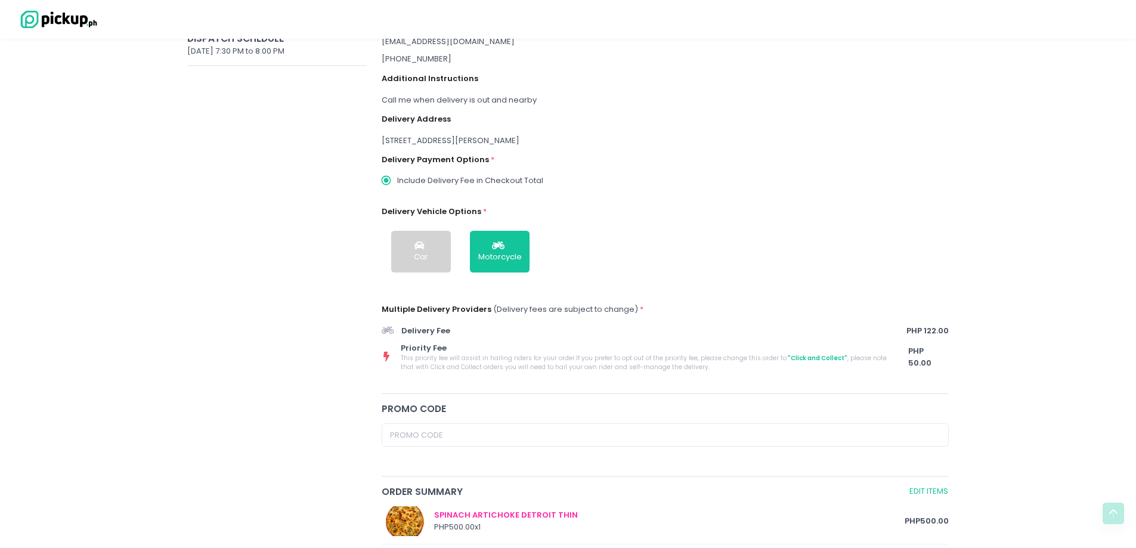
click at [789, 358] on span ""Click and Collect"" at bounding box center [816, 358] width 61 height 9
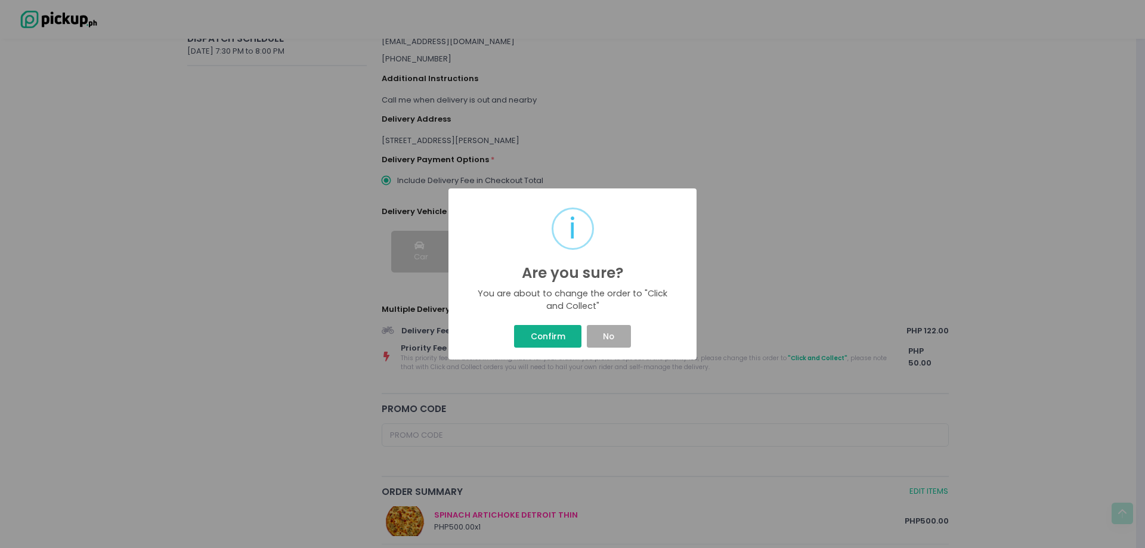
click at [560, 342] on button "Confirm" at bounding box center [547, 336] width 67 height 23
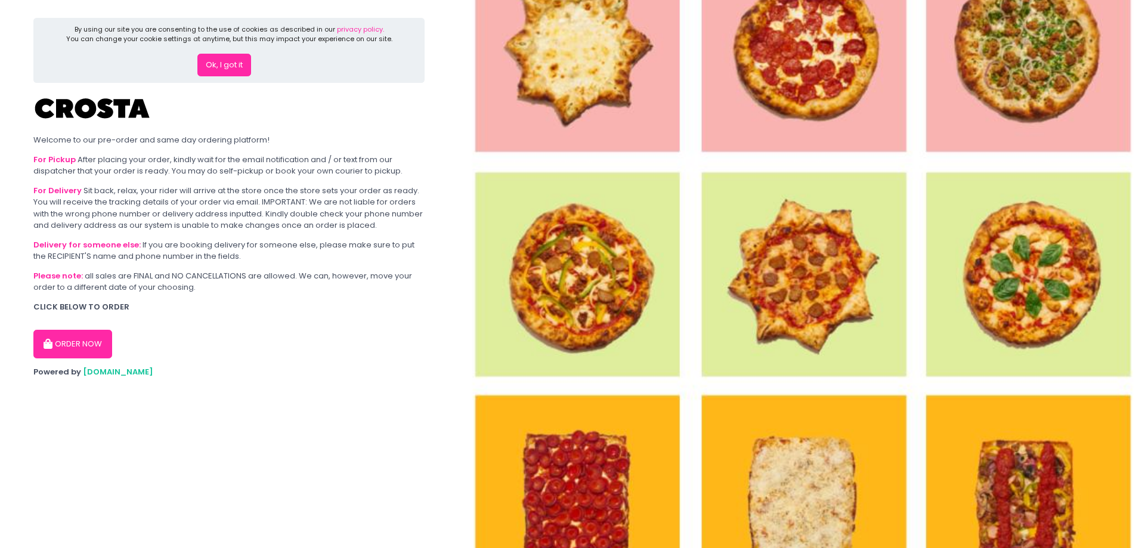
click at [222, 66] on button "Ok, I got it" at bounding box center [224, 65] width 54 height 23
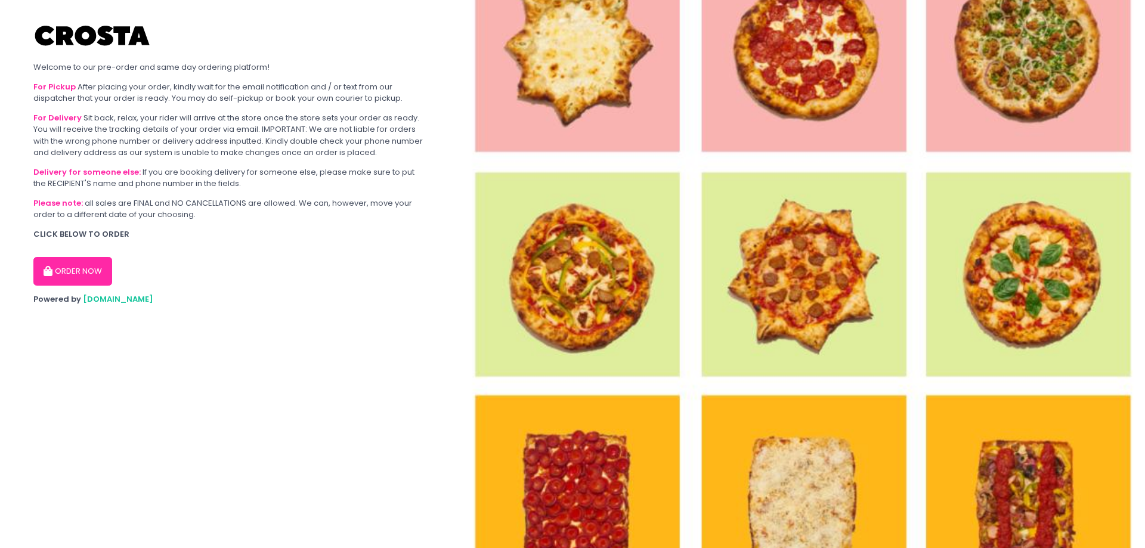
click at [86, 271] on button "ORDER NOW" at bounding box center [72, 271] width 79 height 29
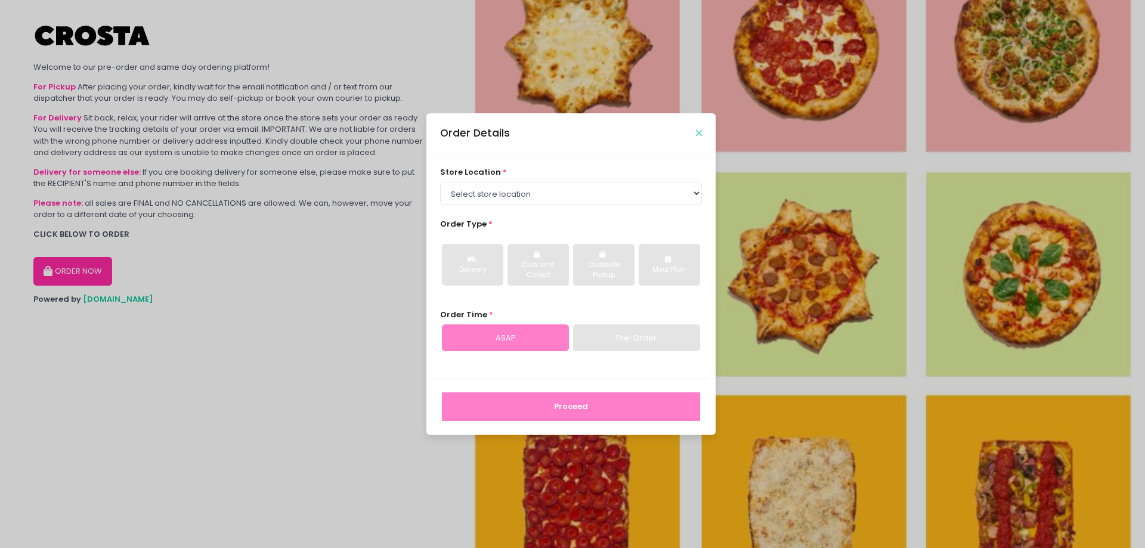
click at [700, 132] on icon "Close" at bounding box center [699, 133] width 6 height 9
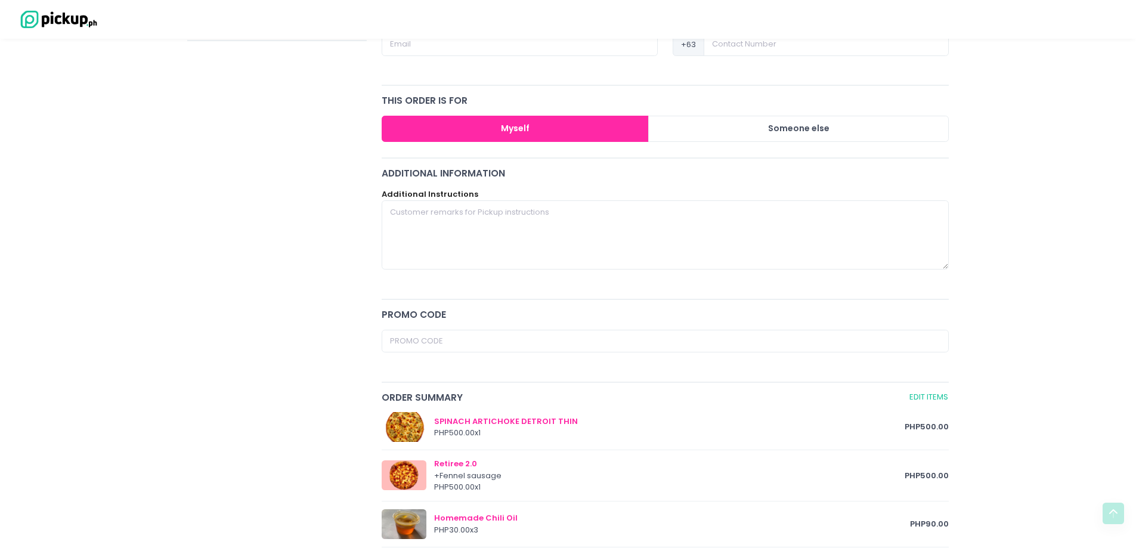
scroll to position [241, 0]
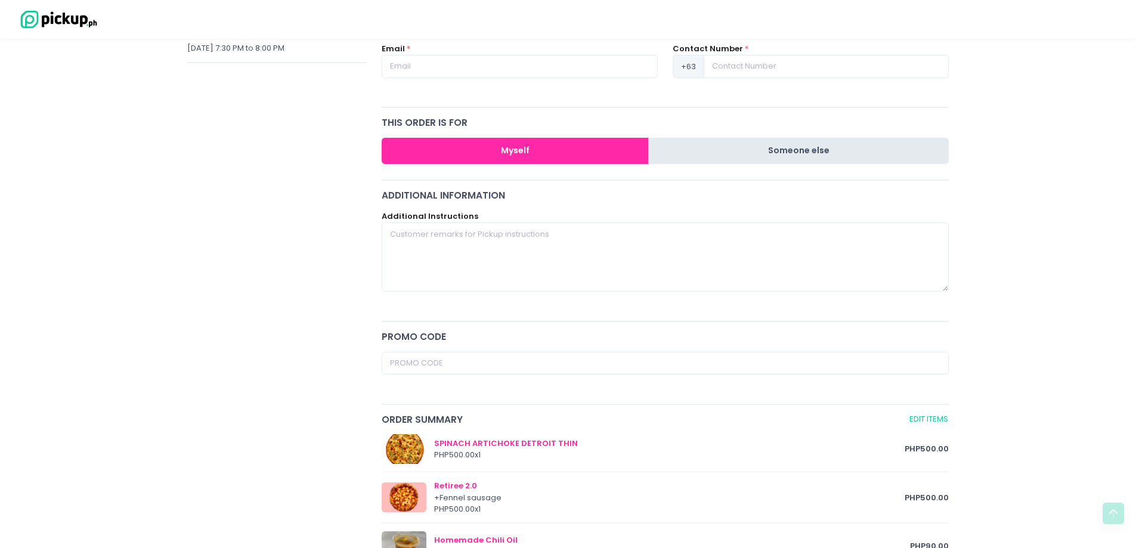
click at [765, 147] on button "Someone else" at bounding box center [798, 151] width 300 height 27
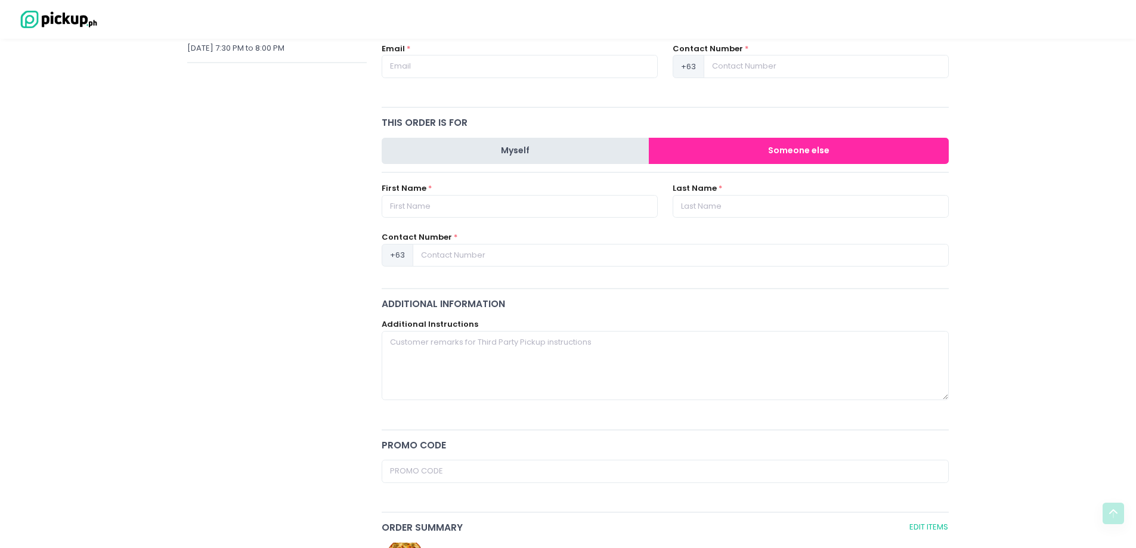
click at [622, 153] on button "Myself" at bounding box center [516, 151] width 268 height 27
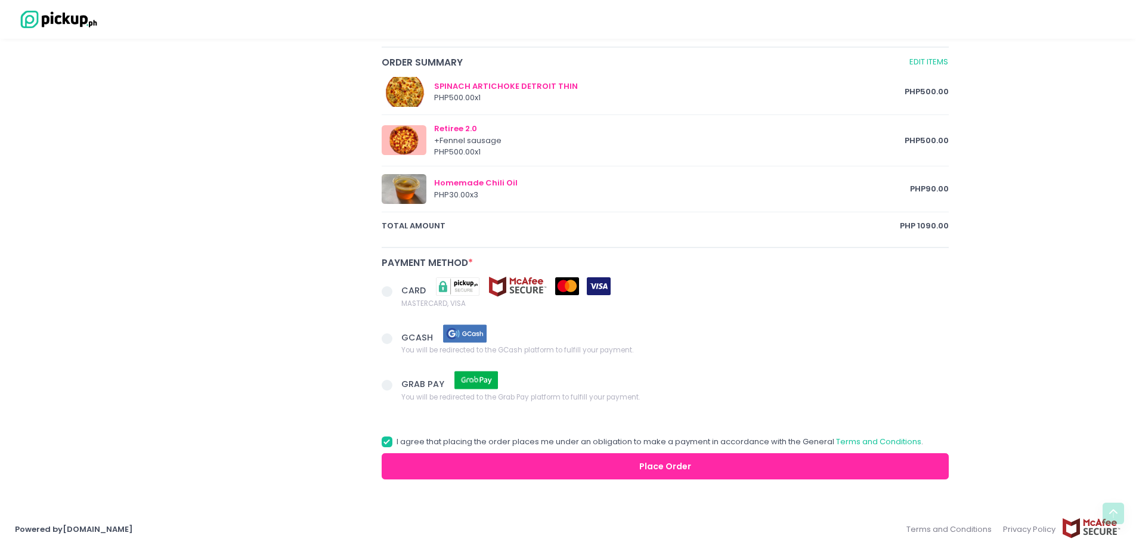
scroll to position [599, 0]
click at [387, 299] on span at bounding box center [392, 292] width 20 height 17
click at [396, 293] on input "CARD MASTERCARD, VISA" at bounding box center [400, 289] width 8 height 8
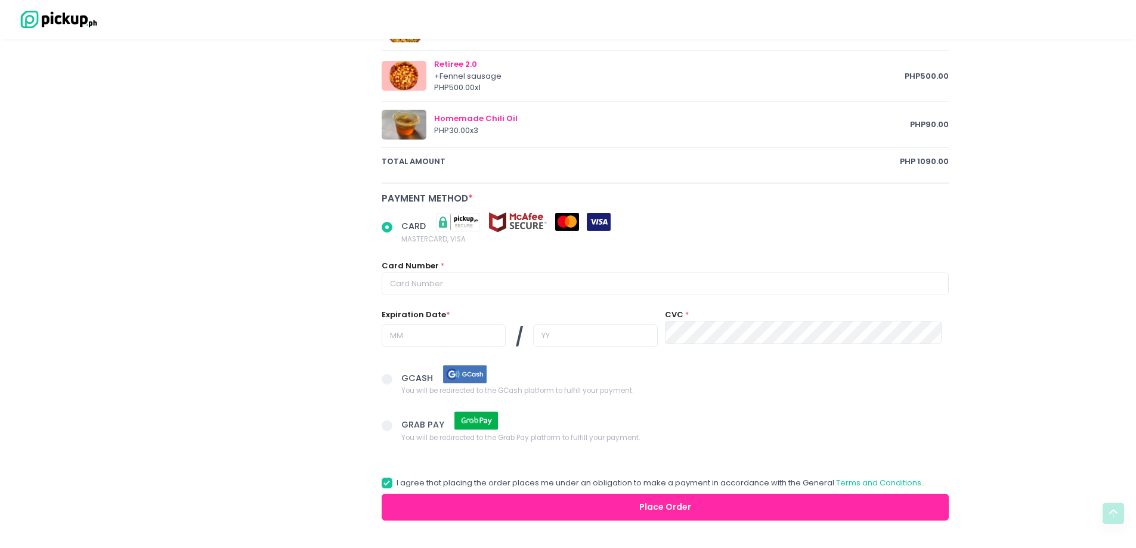
scroll to position [705, 0]
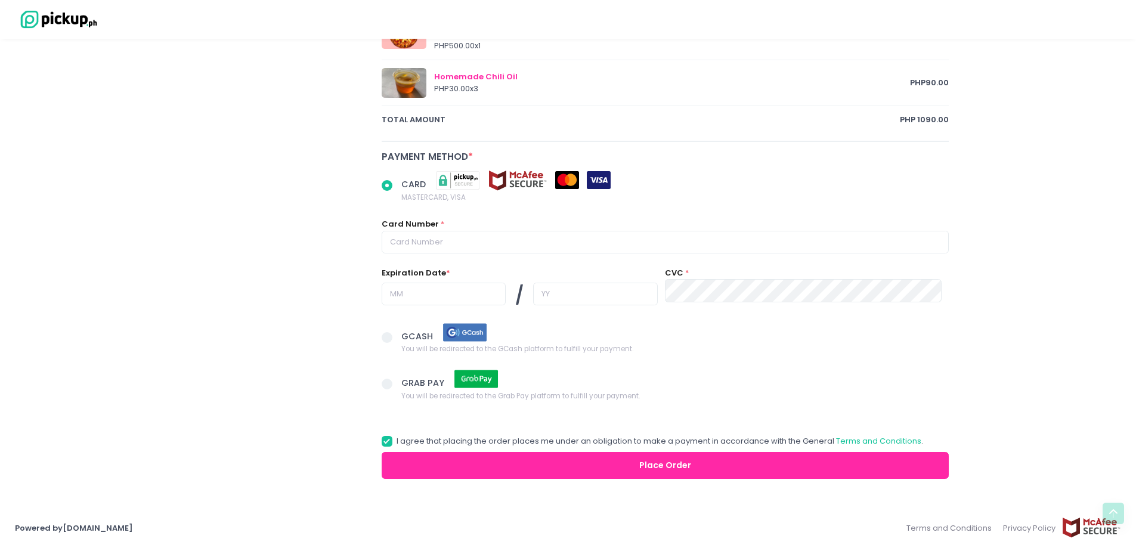
radio input "true"
click at [417, 330] on span "GCASH" at bounding box center [418, 336] width 34 height 12
click at [404, 331] on input "GCASH You will be redirected to the GCash platform to fulfill your payment." at bounding box center [400, 335] width 8 height 8
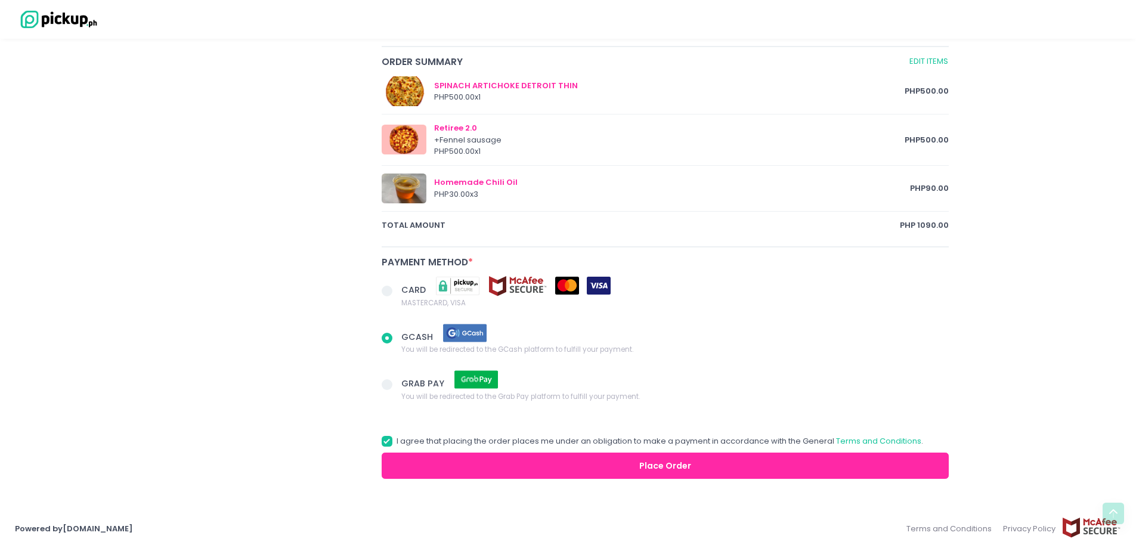
scroll to position [599, 0]
click at [382, 336] on span at bounding box center [392, 338] width 20 height 17
click at [396, 336] on input "GCASH You will be redirected to the GCash platform to fulfill your payment." at bounding box center [400, 336] width 8 height 8
radio input "true"
click at [390, 389] on span at bounding box center [392, 385] width 20 height 17
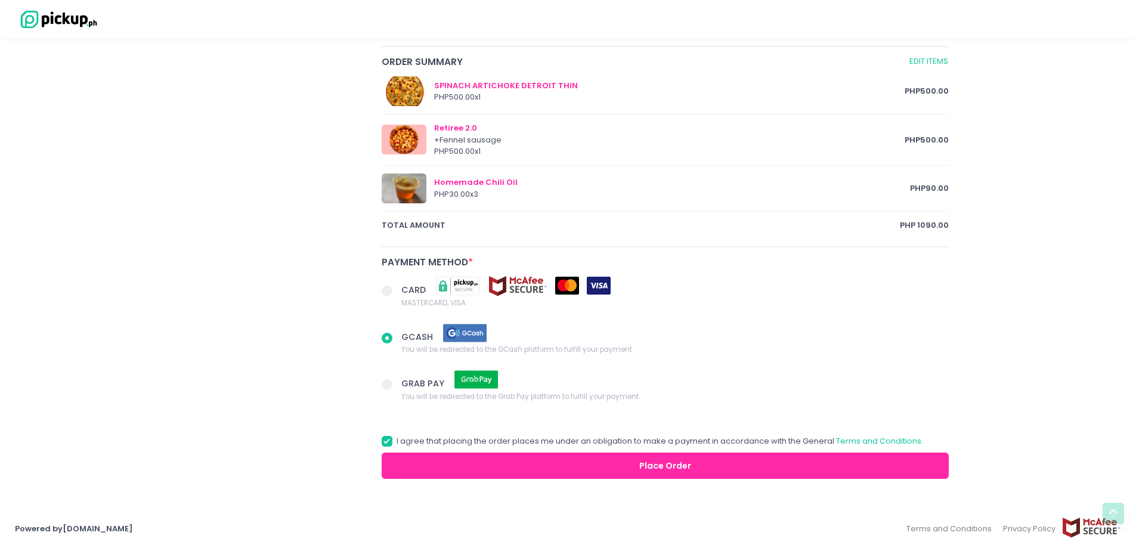
click at [396, 386] on input "GRAB PAY You will be redirected to the Grab Pay platform to fulfill your paymen…" at bounding box center [400, 383] width 8 height 8
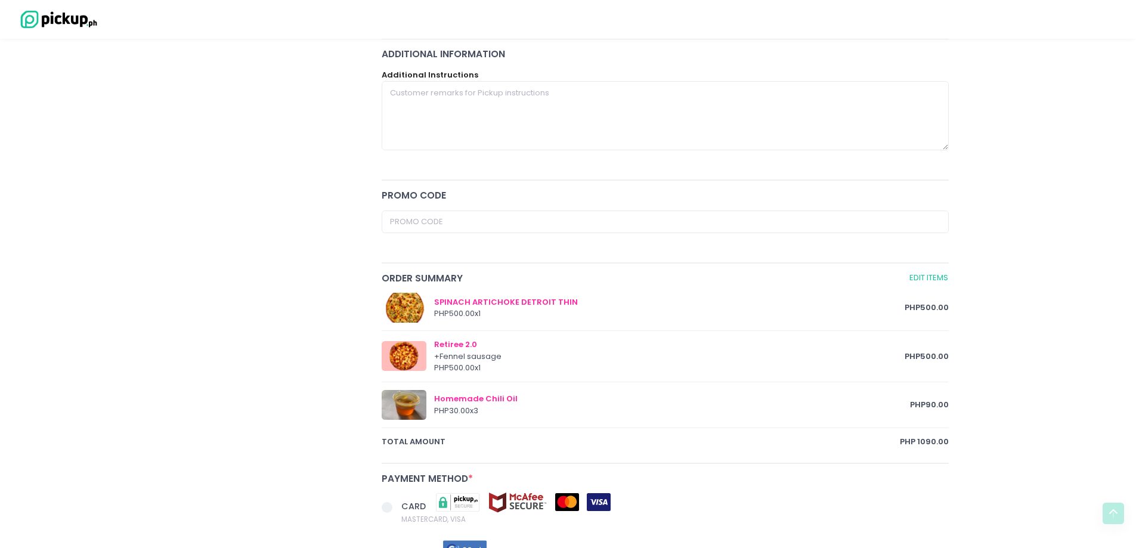
scroll to position [301, 0]
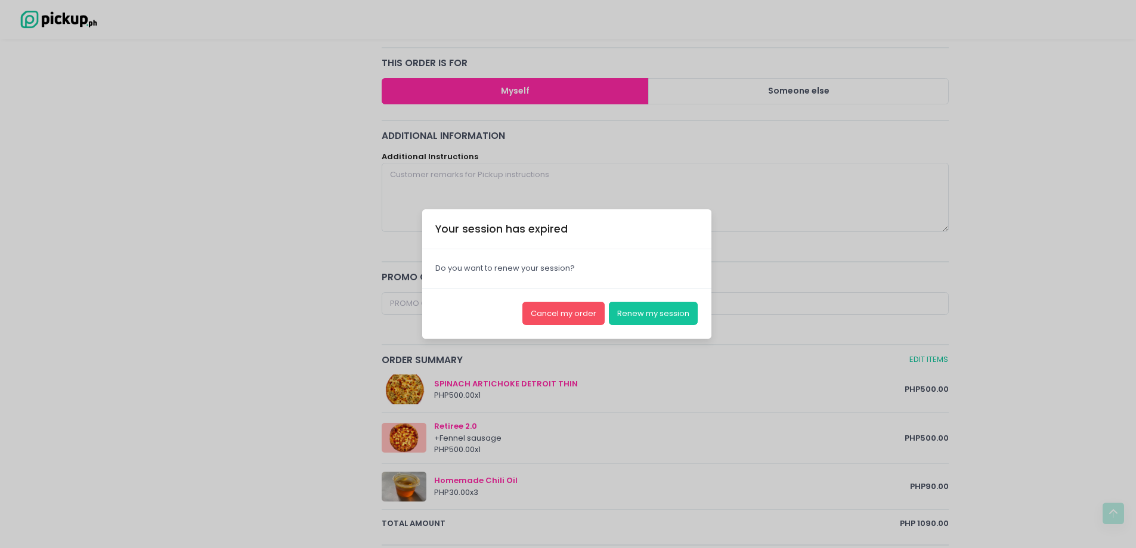
radio input "true"
